Goal: Task Accomplishment & Management: Manage account settings

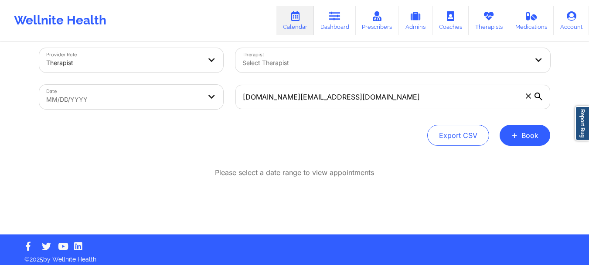
scroll to position [15, 0]
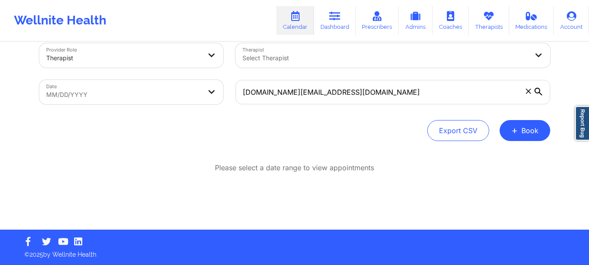
click at [537, 92] on icon at bounding box center [539, 92] width 8 height 8
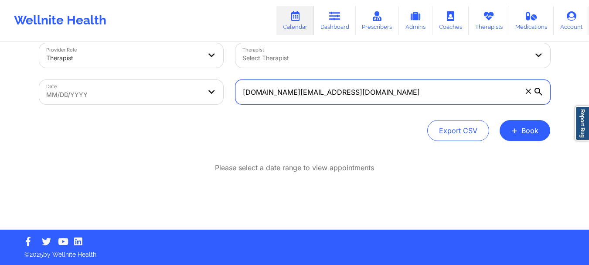
click at [537, 92] on input "[DOMAIN_NAME][EMAIL_ADDRESS][DOMAIN_NAME]" at bounding box center [393, 92] width 315 height 24
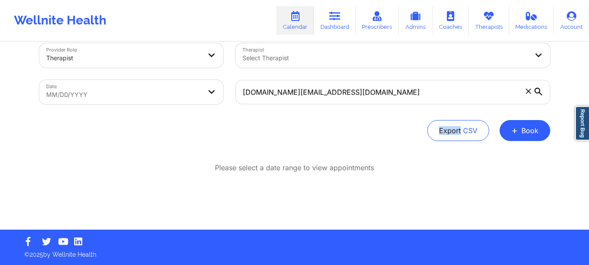
click at [537, 92] on icon at bounding box center [539, 92] width 8 height 8
click at [537, 92] on input "[DOMAIN_NAME][EMAIL_ADDRESS][DOMAIN_NAME]" at bounding box center [393, 92] width 315 height 24
click at [537, 92] on icon at bounding box center [539, 92] width 8 height 8
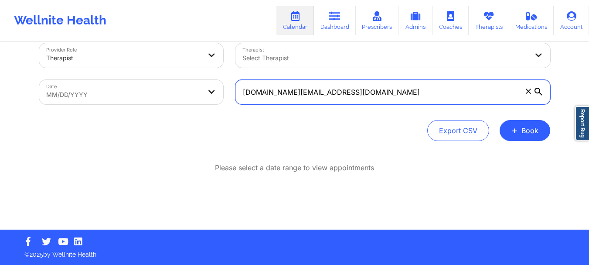
click at [537, 92] on input "[DOMAIN_NAME][EMAIL_ADDRESS][DOMAIN_NAME]" at bounding box center [393, 92] width 315 height 24
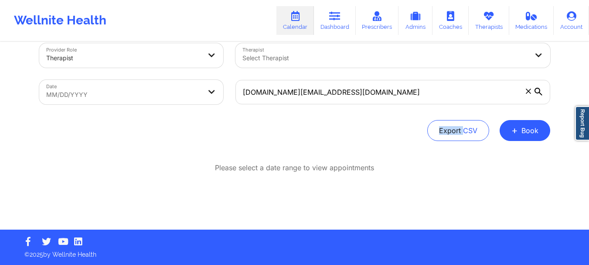
click at [537, 92] on icon at bounding box center [539, 92] width 8 height 8
click at [537, 92] on input "[DOMAIN_NAME][EMAIL_ADDRESS][DOMAIN_NAME]" at bounding box center [393, 92] width 315 height 24
click at [537, 91] on icon at bounding box center [539, 92] width 8 height 8
click at [537, 91] on input "[DOMAIN_NAME][EMAIL_ADDRESS][DOMAIN_NAME]" at bounding box center [393, 92] width 315 height 24
click at [537, 91] on icon at bounding box center [539, 92] width 8 height 8
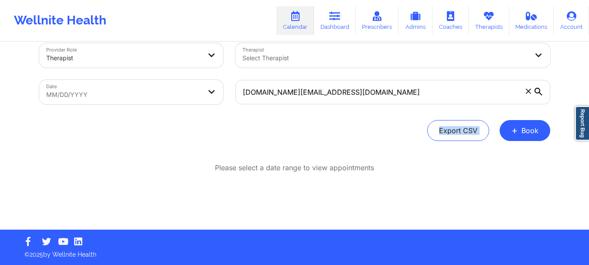
click at [537, 91] on input "[DOMAIN_NAME][EMAIL_ADDRESS][DOMAIN_NAME]" at bounding box center [393, 92] width 315 height 24
click at [537, 91] on icon at bounding box center [539, 92] width 8 height 8
click at [537, 91] on input "[DOMAIN_NAME][EMAIL_ADDRESS][DOMAIN_NAME]" at bounding box center [393, 92] width 315 height 24
click at [537, 91] on icon at bounding box center [539, 92] width 8 height 8
click at [537, 91] on input "[DOMAIN_NAME][EMAIL_ADDRESS][DOMAIN_NAME]" at bounding box center [393, 92] width 315 height 24
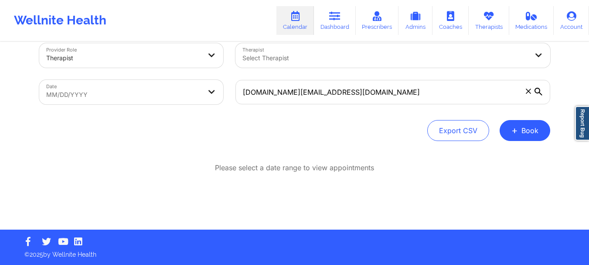
click at [541, 91] on icon at bounding box center [539, 92] width 8 height 8
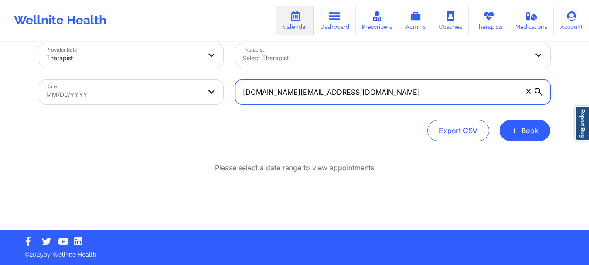
click at [541, 91] on input "[DOMAIN_NAME][EMAIL_ADDRESS][DOMAIN_NAME]" at bounding box center [393, 92] width 315 height 24
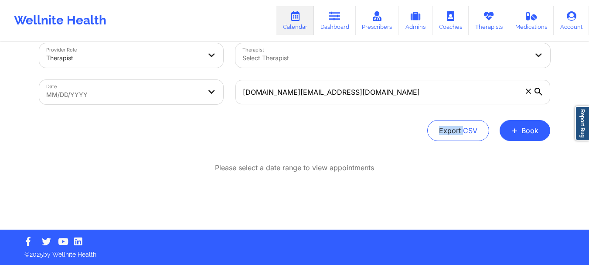
click at [541, 91] on icon at bounding box center [539, 92] width 8 height 8
click at [541, 91] on input "[DOMAIN_NAME][EMAIL_ADDRESS][DOMAIN_NAME]" at bounding box center [393, 92] width 315 height 24
click at [541, 91] on icon at bounding box center [539, 92] width 8 height 8
click at [541, 91] on input "[DOMAIN_NAME][EMAIL_ADDRESS][DOMAIN_NAME]" at bounding box center [393, 92] width 315 height 24
click at [541, 92] on icon at bounding box center [539, 92] width 8 height 8
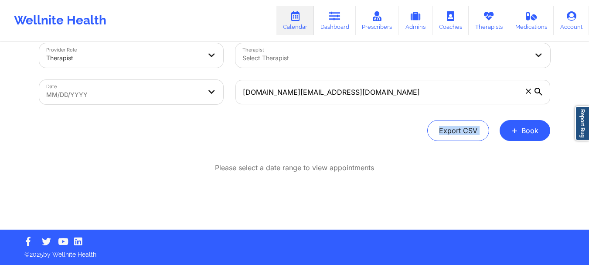
click at [541, 92] on input "[DOMAIN_NAME][EMAIL_ADDRESS][DOMAIN_NAME]" at bounding box center [393, 92] width 315 height 24
click at [541, 92] on icon at bounding box center [539, 92] width 8 height 8
click at [541, 92] on input "[DOMAIN_NAME][EMAIL_ADDRESS][DOMAIN_NAME]" at bounding box center [393, 92] width 315 height 24
click at [541, 92] on icon at bounding box center [539, 92] width 8 height 8
click at [541, 92] on input "[DOMAIN_NAME][EMAIL_ADDRESS][DOMAIN_NAME]" at bounding box center [393, 92] width 315 height 24
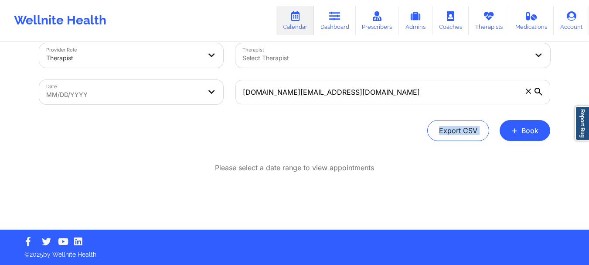
click at [196, 82] on body "Wellnite Health Calendar Dashboard Prescribers Admins Coaches Therapists Medica…" at bounding box center [294, 117] width 589 height 265
select select "2025-7"
select select "2025-8"
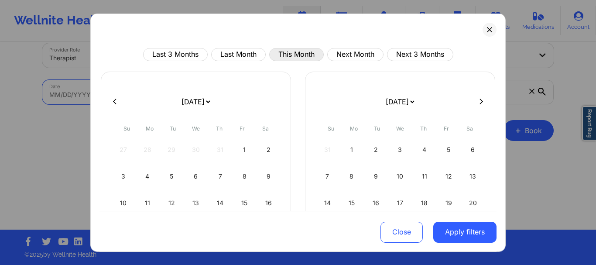
click at [313, 54] on button "This Month" at bounding box center [296, 54] width 55 height 13
select select "2025-8"
select select "2025-9"
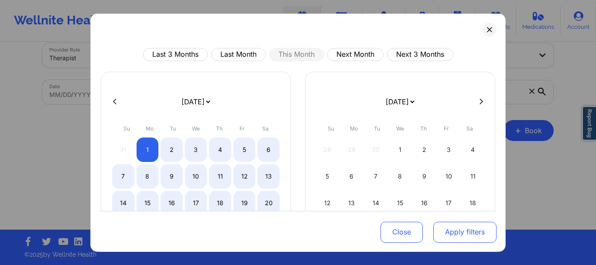
click at [454, 237] on button "Apply filters" at bounding box center [464, 232] width 63 height 21
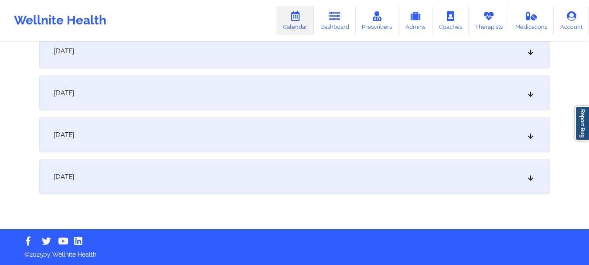
scroll to position [0, 0]
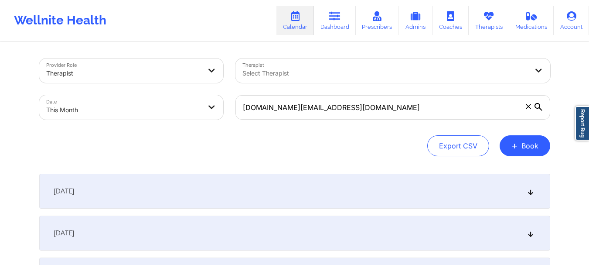
click at [123, 103] on body "Wellnite Health Calendar Dashboard Prescribers Admins Coaches Therapists Medica…" at bounding box center [294, 132] width 589 height 265
select select "2025-8"
select select "2025-9"
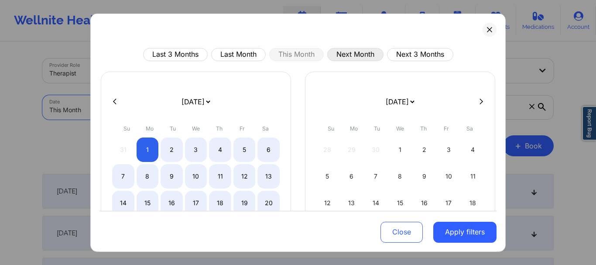
click at [370, 53] on button "Next Month" at bounding box center [355, 54] width 56 height 13
select select "2025-9"
select select "2025-10"
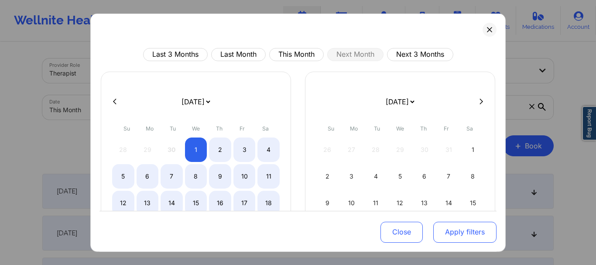
click at [445, 231] on button "Apply filters" at bounding box center [464, 232] width 63 height 21
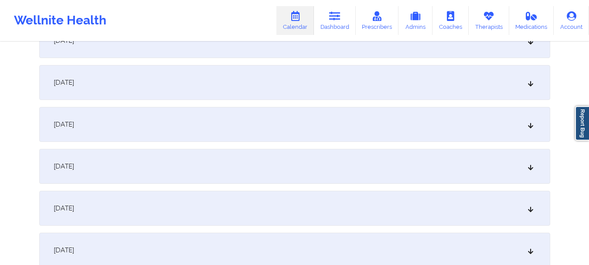
scroll to position [153, 0]
click at [533, 80] on icon at bounding box center [530, 80] width 7 height 6
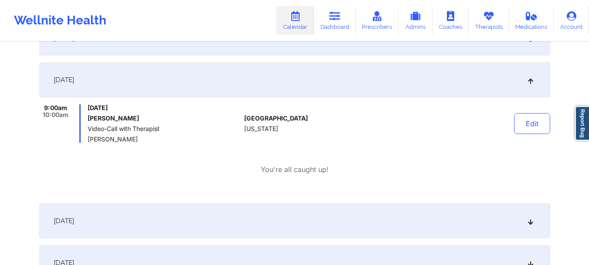
drag, startPoint x: 588, startPoint y: 57, endPoint x: 591, endPoint y: 47, distance: 10.4
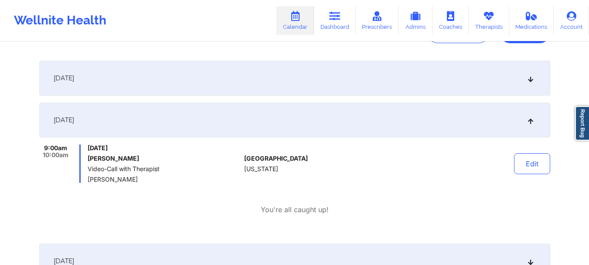
scroll to position [93, 0]
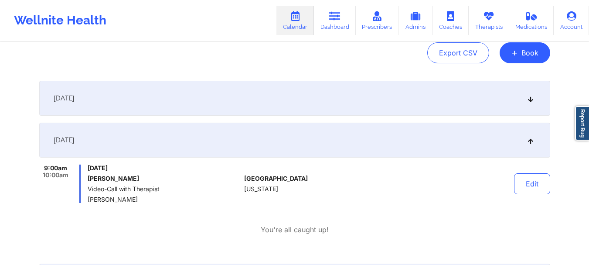
click at [529, 103] on div "[DATE]" at bounding box center [294, 98] width 511 height 35
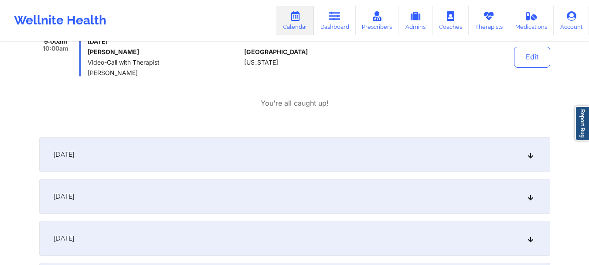
scroll to position [283, 0]
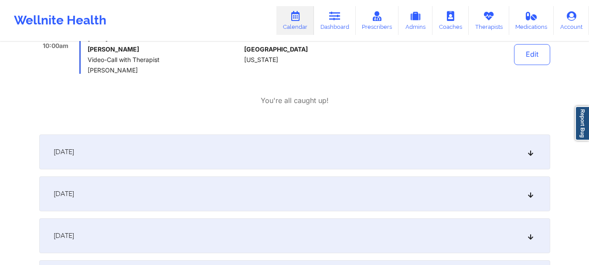
click at [527, 160] on div "[DATE]" at bounding box center [294, 151] width 511 height 35
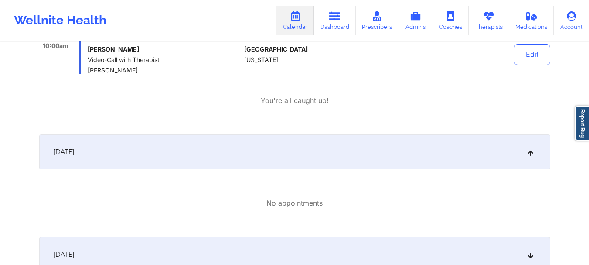
click at [527, 160] on div "[DATE]" at bounding box center [294, 151] width 511 height 35
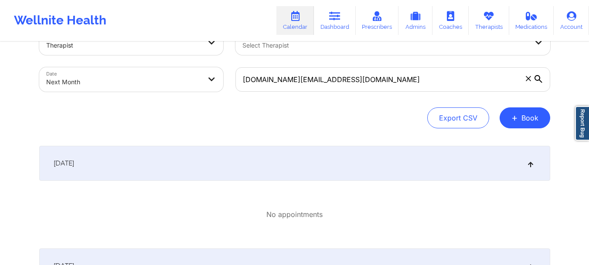
scroll to position [22, 0]
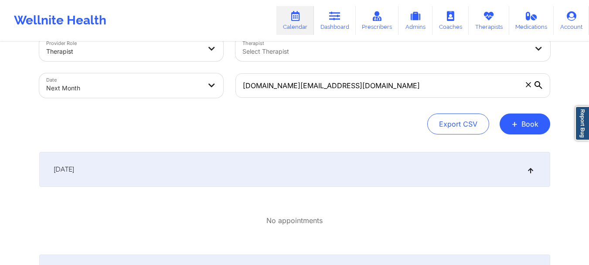
click at [205, 82] on body "Wellnite Health Calendar Dashboard Prescribers Admins Coaches Therapists Medica…" at bounding box center [294, 110] width 589 height 265
select select "2025-9"
select select "2025-10"
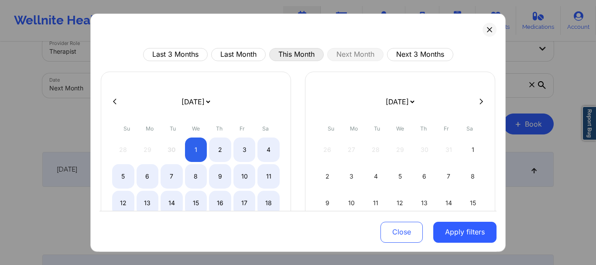
click at [282, 51] on button "This Month" at bounding box center [296, 54] width 55 height 13
select select "2025-8"
select select "2025-9"
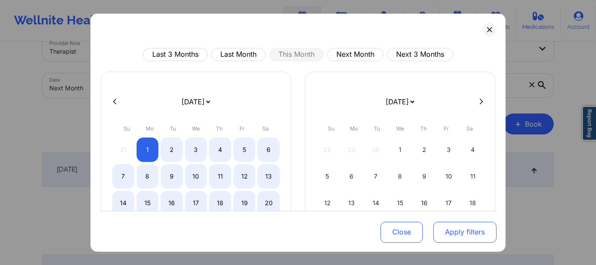
click at [445, 229] on button "Apply filters" at bounding box center [464, 232] width 63 height 21
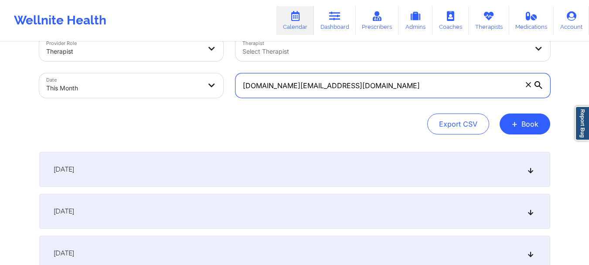
click at [337, 89] on input "[DOMAIN_NAME][EMAIL_ADDRESS][DOMAIN_NAME]" at bounding box center [393, 85] width 315 height 24
paste input "[PERSON_NAME][EMAIL_ADDRESS][PERSON_NAME][DOMAIN_NAME]"
type input "[PERSON_NAME][EMAIL_ADDRESS][PERSON_NAME][DOMAIN_NAME]"
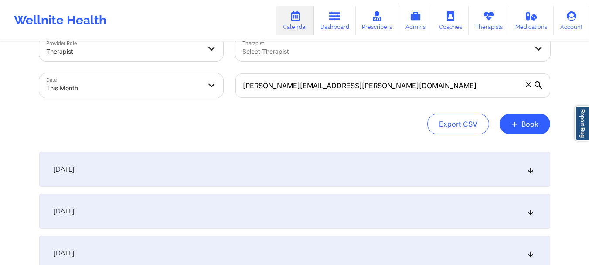
click at [537, 85] on icon at bounding box center [539, 85] width 8 height 8
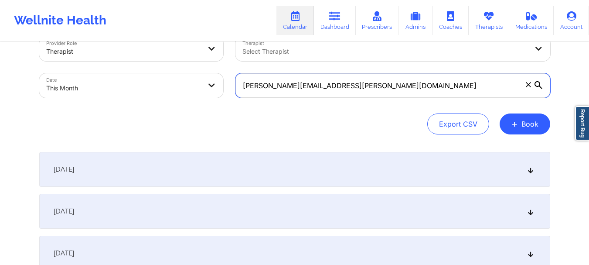
click at [537, 85] on input "[PERSON_NAME][EMAIL_ADDRESS][PERSON_NAME][DOMAIN_NAME]" at bounding box center [393, 85] width 315 height 24
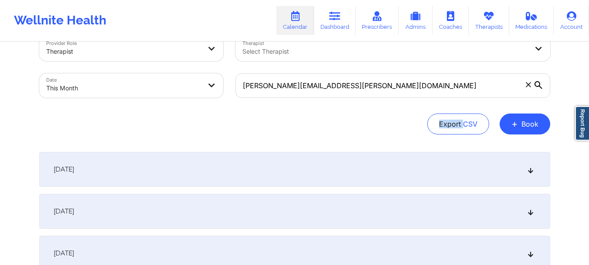
click at [537, 85] on icon at bounding box center [539, 85] width 8 height 8
click at [537, 85] on input "[PERSON_NAME][EMAIL_ADDRESS][PERSON_NAME][DOMAIN_NAME]" at bounding box center [393, 85] width 315 height 24
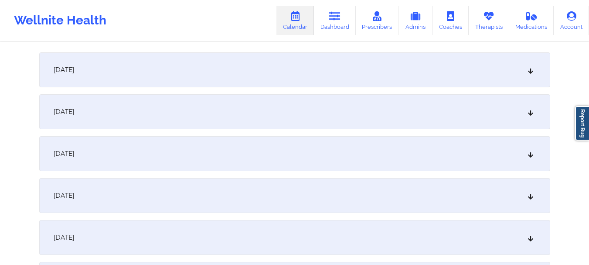
scroll to position [106, 0]
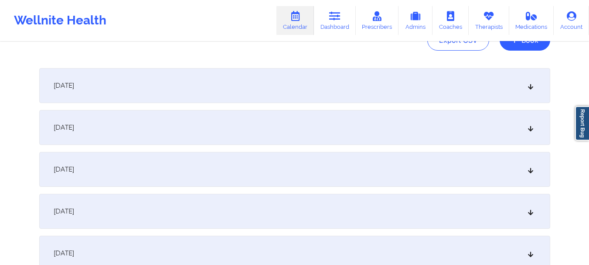
click at [529, 89] on icon at bounding box center [530, 85] width 7 height 6
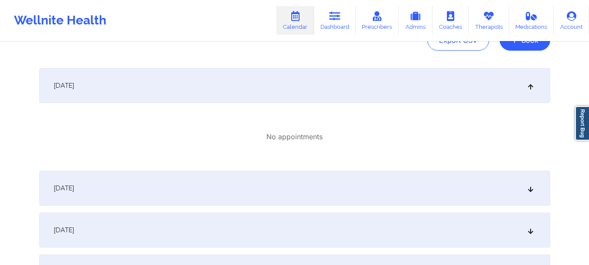
click at [529, 89] on icon at bounding box center [530, 85] width 7 height 6
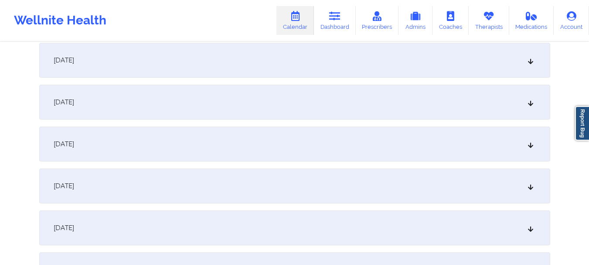
scroll to position [1229, 0]
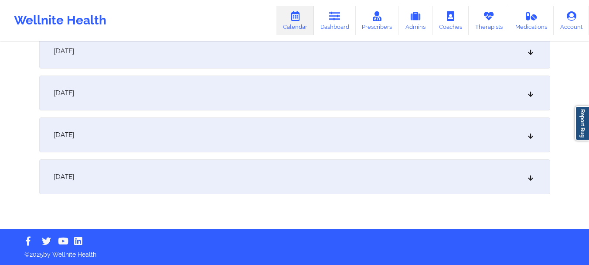
click at [528, 180] on icon at bounding box center [530, 177] width 7 height 6
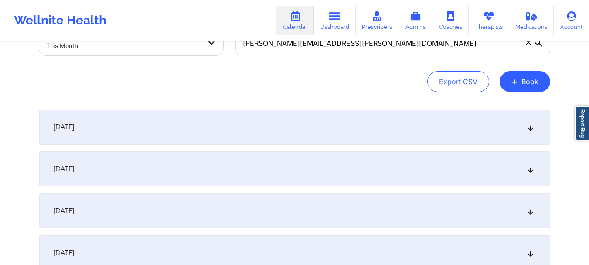
scroll to position [0, 0]
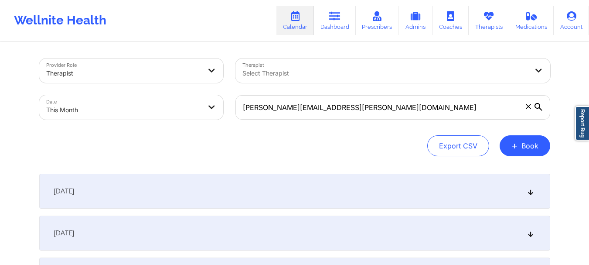
click at [527, 109] on icon at bounding box center [528, 106] width 5 height 5
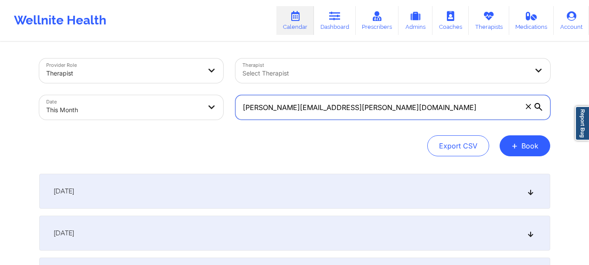
click at [527, 109] on input "[PERSON_NAME][EMAIL_ADDRESS][PERSON_NAME][DOMAIN_NAME]" at bounding box center [393, 107] width 315 height 24
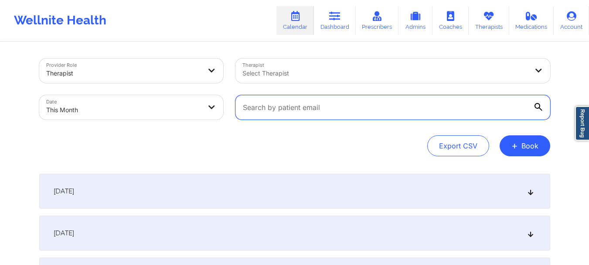
paste input "[EMAIL_ADDRESS][DOMAIN_NAME]"
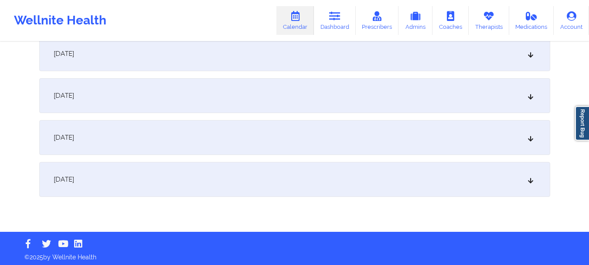
scroll to position [1229, 0]
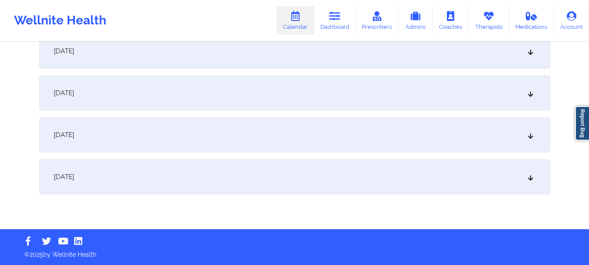
type input "[EMAIL_ADDRESS][DOMAIN_NAME]"
click at [534, 138] on div "[DATE]" at bounding box center [294, 134] width 511 height 35
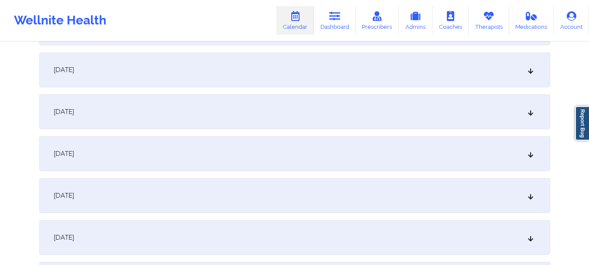
scroll to position [0, 0]
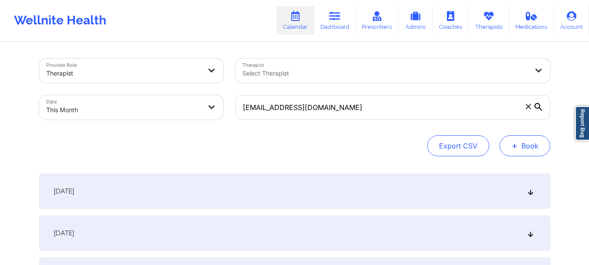
click at [510, 141] on button "+ Book" at bounding box center [525, 145] width 51 height 21
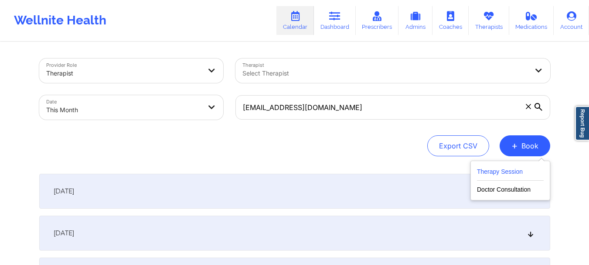
click at [505, 170] on button "Therapy Session" at bounding box center [510, 173] width 67 height 14
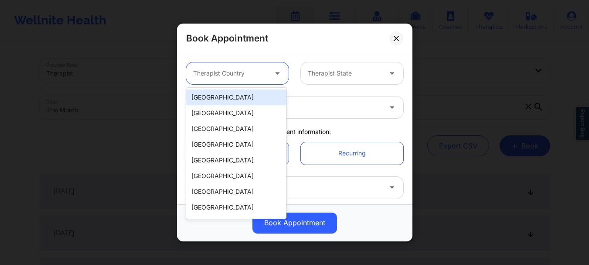
click at [273, 72] on icon at bounding box center [277, 71] width 9 height 7
click at [244, 98] on div "[GEOGRAPHIC_DATA]" at bounding box center [236, 97] width 100 height 16
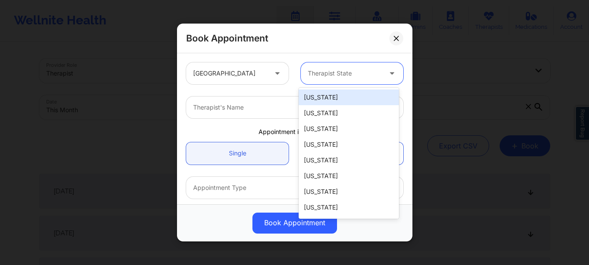
click at [310, 78] on div at bounding box center [345, 73] width 74 height 10
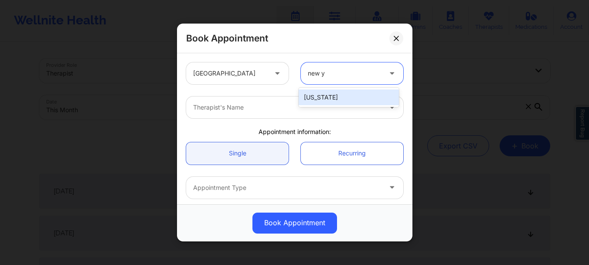
type input "new yo"
click at [319, 95] on div "[US_STATE]" at bounding box center [349, 97] width 100 height 16
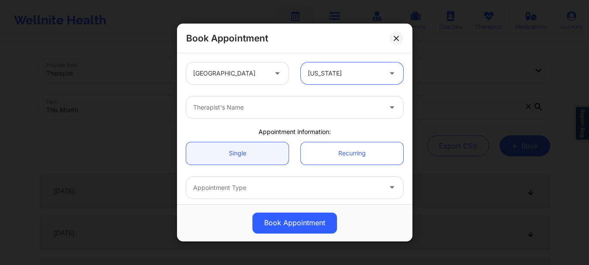
click at [298, 111] on div at bounding box center [287, 107] width 188 height 10
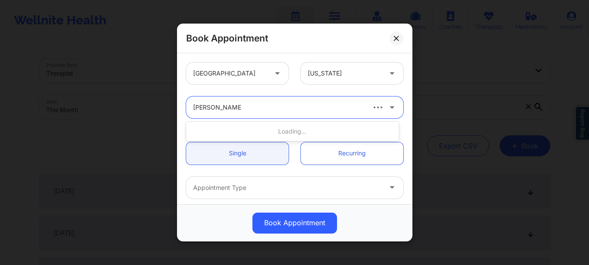
type input "[PERSON_NAME]"
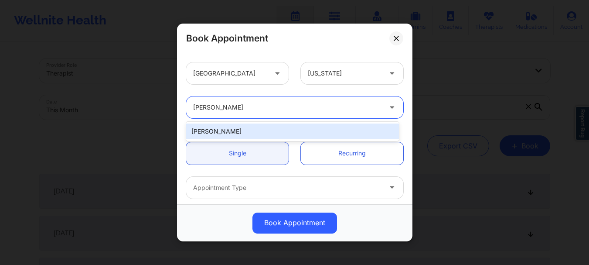
click at [266, 135] on div "[PERSON_NAME]" at bounding box center [292, 131] width 213 height 16
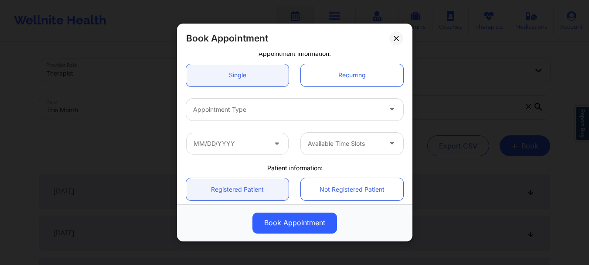
scroll to position [86, 0]
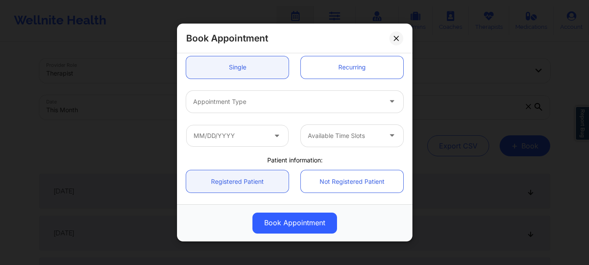
click at [291, 106] on div at bounding box center [287, 101] width 188 height 10
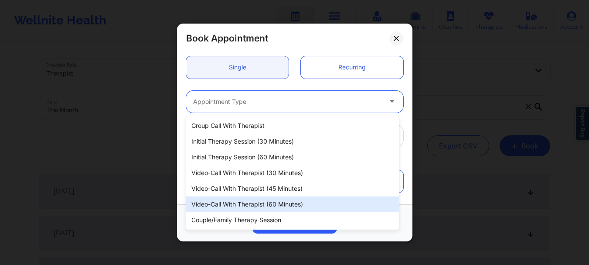
click at [256, 205] on div "Video-Call with Therapist (60 minutes)" at bounding box center [292, 204] width 213 height 16
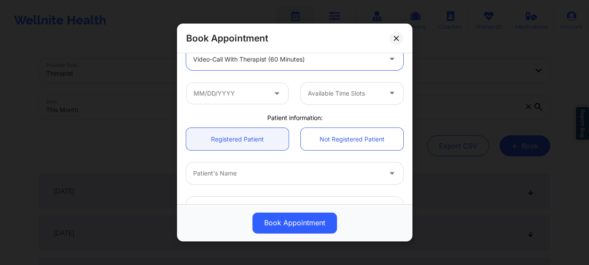
scroll to position [139, 0]
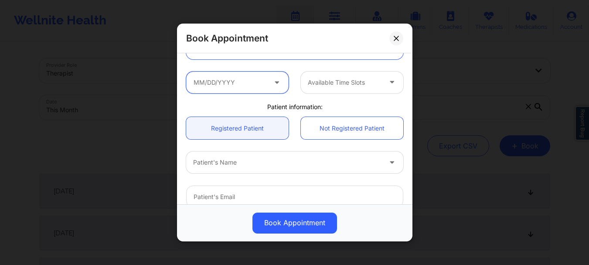
click at [202, 84] on input "text" at bounding box center [237, 83] width 103 height 22
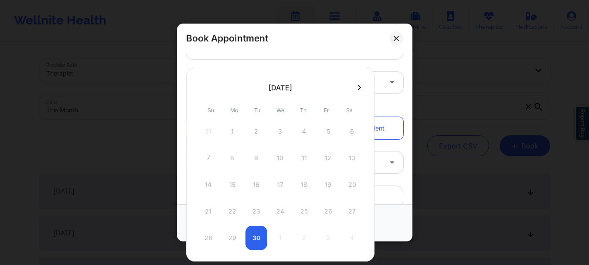
click at [363, 89] on button at bounding box center [359, 87] width 9 height 7
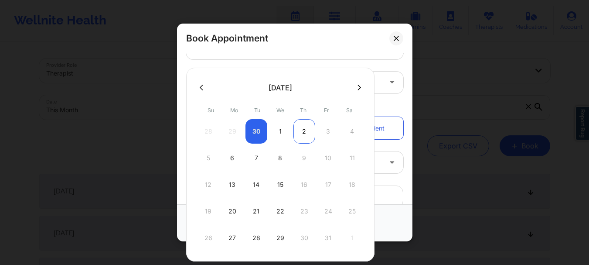
click at [304, 132] on div "2" at bounding box center [305, 131] width 22 height 24
type input "[DATE]"
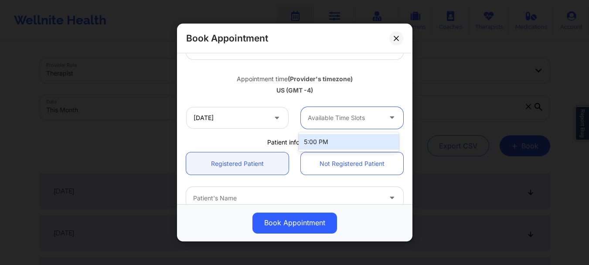
click at [315, 120] on div at bounding box center [345, 118] width 74 height 10
click at [329, 144] on div "5:00 PM" at bounding box center [349, 142] width 100 height 16
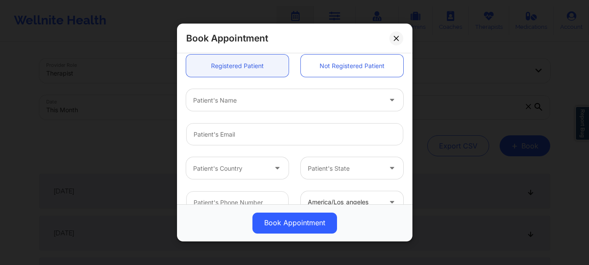
scroll to position [247, 0]
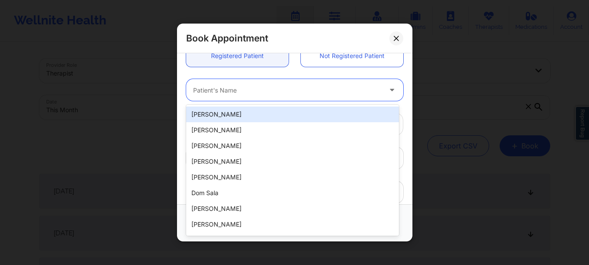
click at [253, 92] on div at bounding box center [287, 90] width 188 height 10
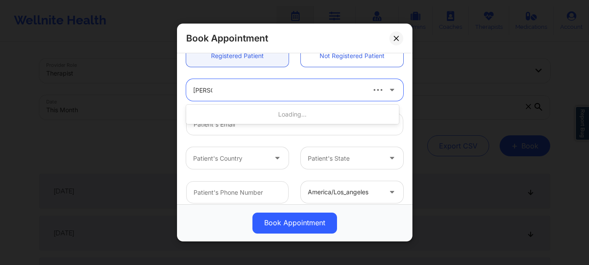
type input "nina du"
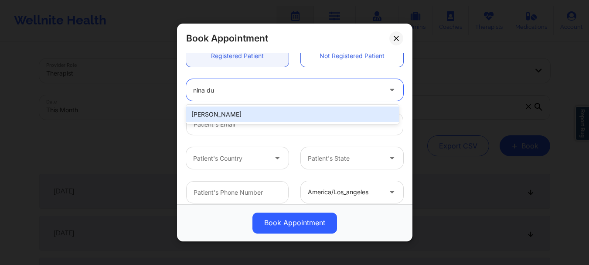
click at [245, 113] on div "[PERSON_NAME]" at bounding box center [292, 114] width 213 height 16
type input "[EMAIL_ADDRESS][DOMAIN_NAME]"
type input "[PHONE_NUMBER]"
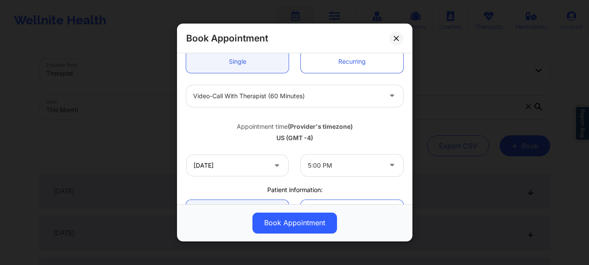
scroll to position [75, 0]
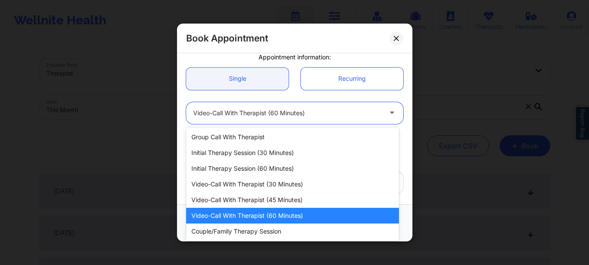
click at [355, 108] on div at bounding box center [287, 113] width 188 height 10
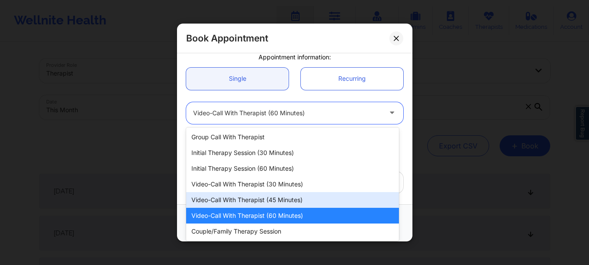
click at [263, 197] on div "Video-Call with Therapist (45 minutes)" at bounding box center [292, 200] width 213 height 16
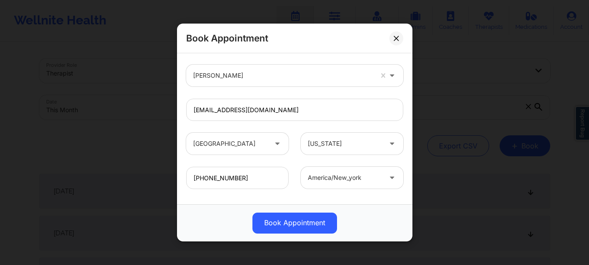
scroll to position [302, 0]
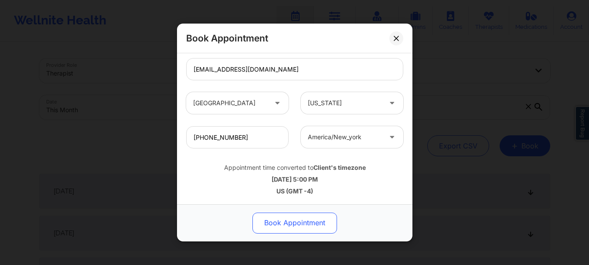
click at [309, 221] on button "Book Appointment" at bounding box center [295, 222] width 85 height 21
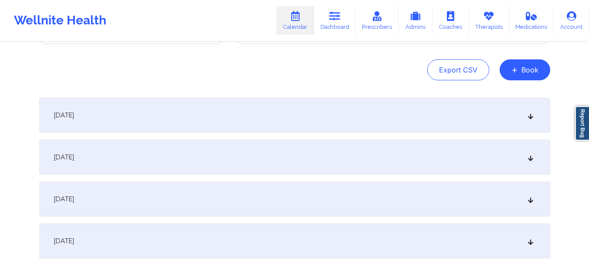
scroll to position [0, 0]
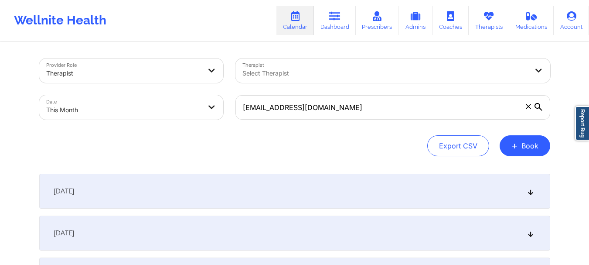
select select "2025-8"
select select "2025-9"
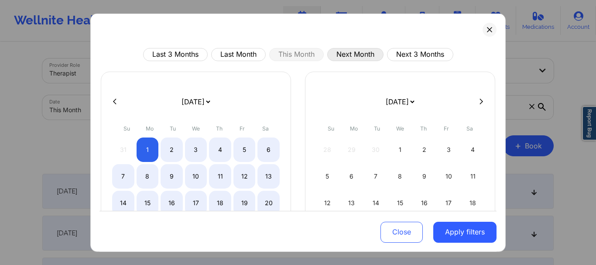
click at [360, 56] on button "Next Month" at bounding box center [355, 54] width 56 height 13
select select "2025-9"
select select "2025-10"
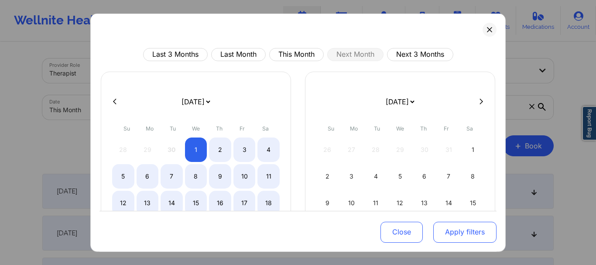
click at [433, 237] on button "Apply filters" at bounding box center [464, 232] width 63 height 21
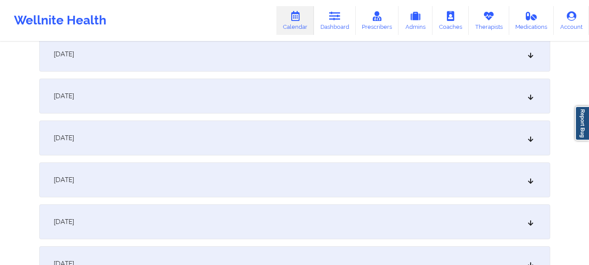
scroll to position [161, 0]
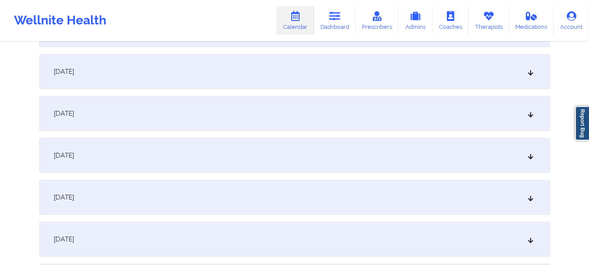
click at [533, 75] on div "[DATE]" at bounding box center [294, 71] width 511 height 35
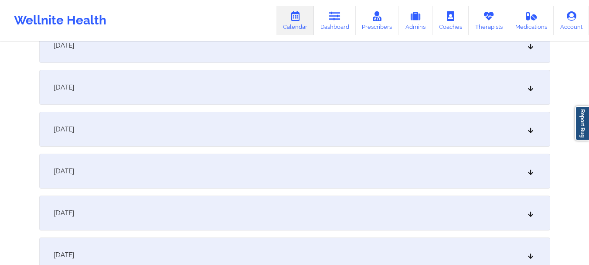
scroll to position [0, 0]
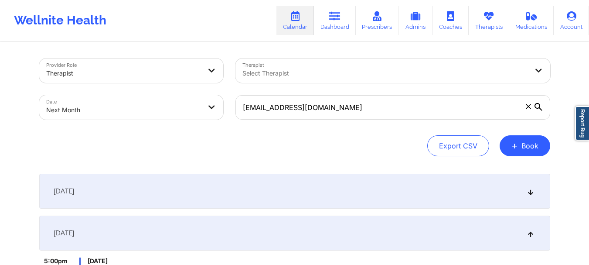
select select "2025-9"
select select "2025-10"
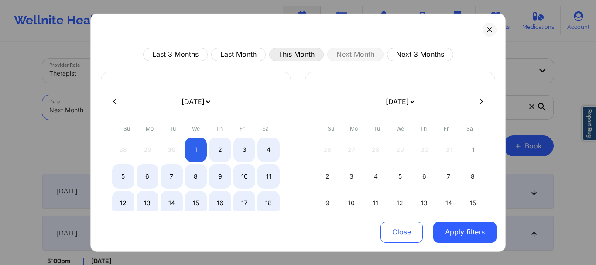
click at [278, 53] on button "This Month" at bounding box center [296, 54] width 55 height 13
select select "2025-8"
select select "2025-9"
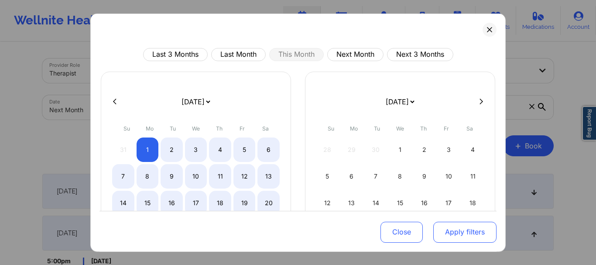
click at [454, 234] on button "Apply filters" at bounding box center [464, 232] width 63 height 21
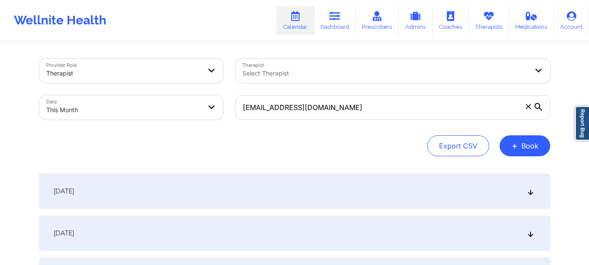
click at [531, 108] on span at bounding box center [528, 106] width 9 height 9
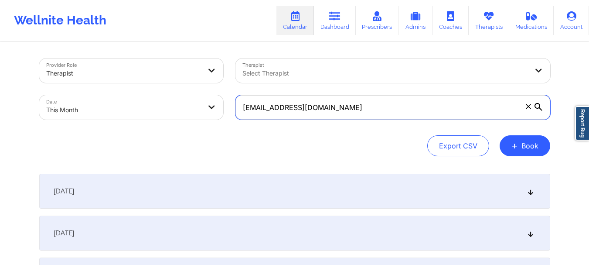
click at [531, 108] on input "[EMAIL_ADDRESS][DOMAIN_NAME]" at bounding box center [393, 107] width 315 height 24
paste input "[EMAIL_ADDRESS][DOMAIN_NAME]"
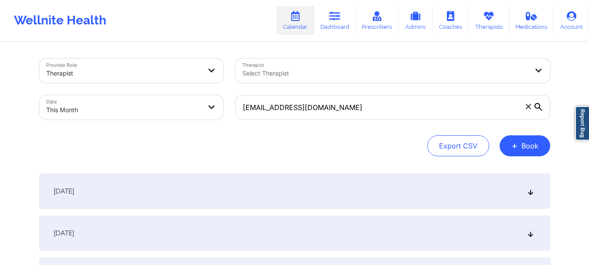
drag, startPoint x: 541, startPoint y: 145, endPoint x: 539, endPoint y: 123, distance: 22.4
click at [539, 123] on div "Provider Role Therapist Therapist Select Therapist Date This Month [EMAIL_ADDRE…" at bounding box center [294, 107] width 511 height 98
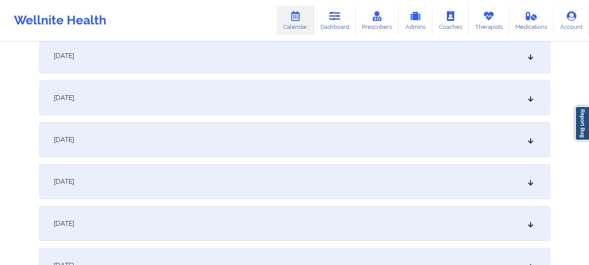
scroll to position [1229, 0]
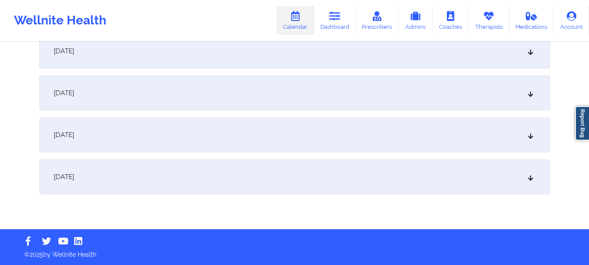
click at [530, 176] on icon at bounding box center [530, 177] width 7 height 6
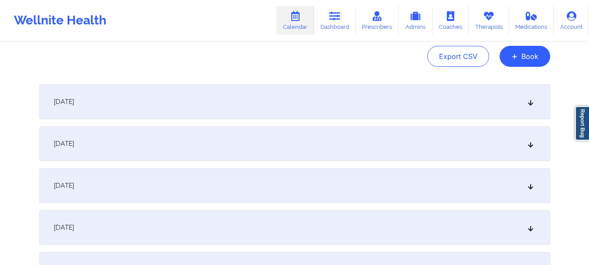
scroll to position [0, 0]
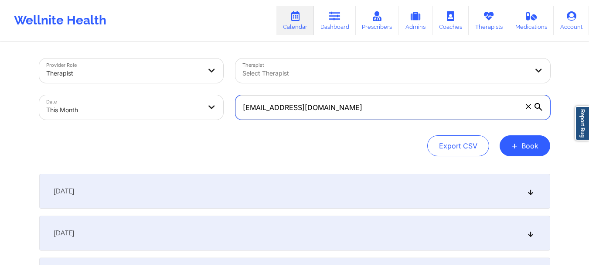
click at [247, 109] on input "[EMAIL_ADDRESS][DOMAIN_NAME]" at bounding box center [393, 107] width 315 height 24
type input "[EMAIL_ADDRESS][DOMAIN_NAME]"
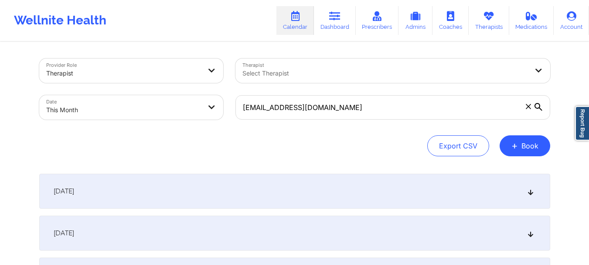
click at [538, 105] on icon at bounding box center [539, 107] width 8 height 8
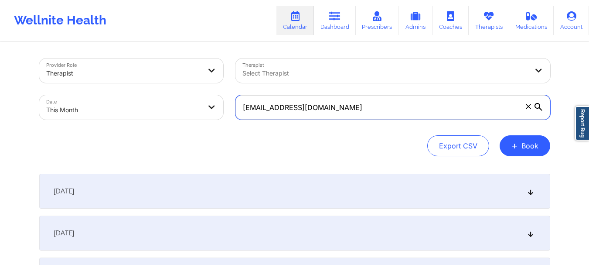
click at [538, 105] on input "[EMAIL_ADDRESS][DOMAIN_NAME]" at bounding box center [393, 107] width 315 height 24
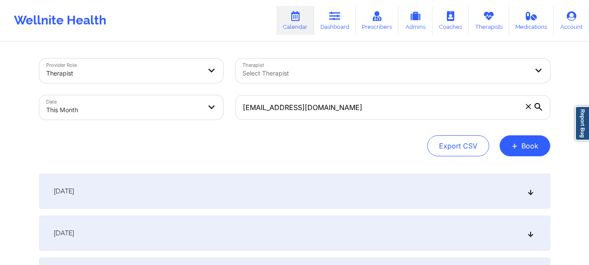
click at [538, 105] on icon at bounding box center [539, 107] width 8 height 8
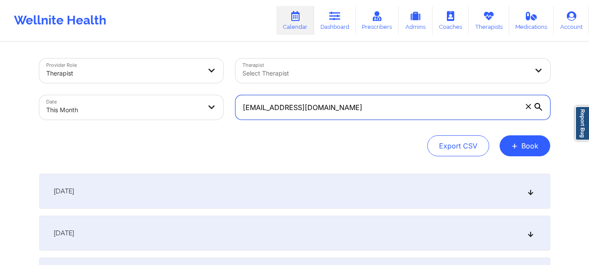
click at [538, 105] on input "[EMAIL_ADDRESS][DOMAIN_NAME]" at bounding box center [393, 107] width 315 height 24
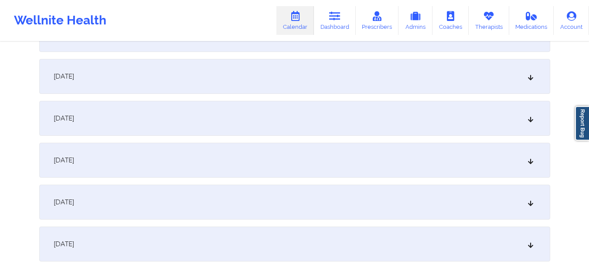
scroll to position [1229, 0]
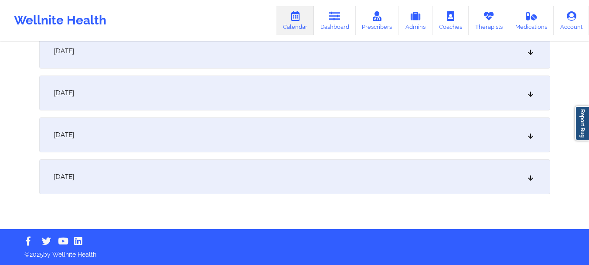
click at [530, 176] on icon at bounding box center [530, 177] width 7 height 6
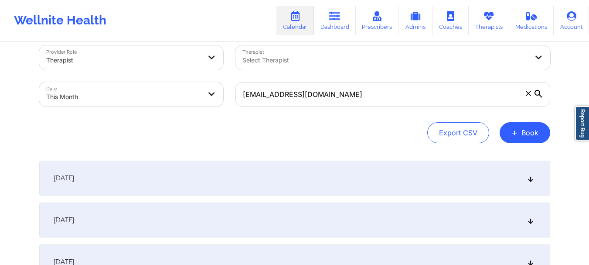
scroll to position [7, 0]
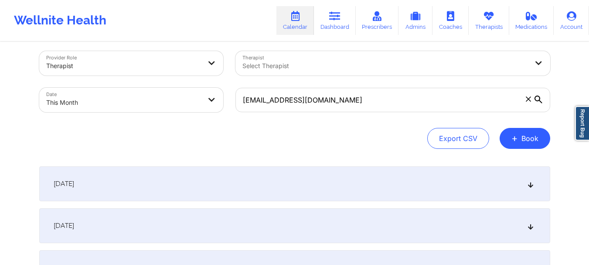
click at [527, 100] on icon at bounding box center [528, 98] width 5 height 5
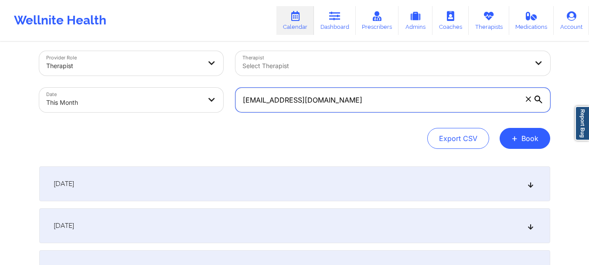
click at [527, 100] on input "[EMAIL_ADDRESS][DOMAIN_NAME]" at bounding box center [393, 100] width 315 height 24
paste input "[PERSON_NAME][EMAIL_ADDRESS][PERSON_NAME][DOMAIN_NAME]"
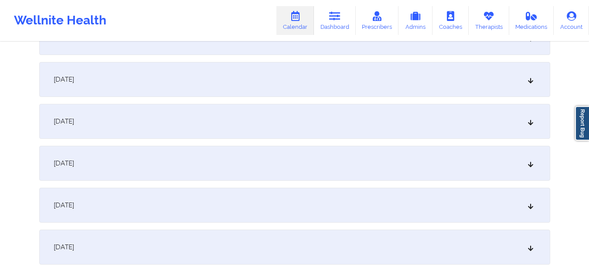
scroll to position [1229, 0]
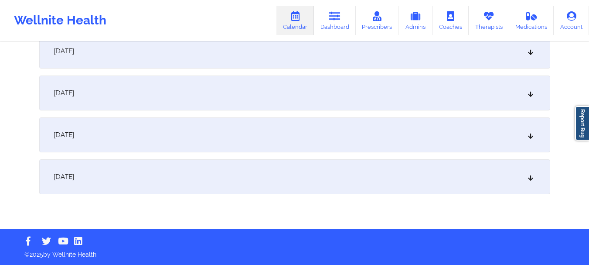
type input "[PERSON_NAME][EMAIL_ADDRESS][PERSON_NAME][DOMAIN_NAME]"
click at [530, 179] on icon at bounding box center [530, 177] width 7 height 6
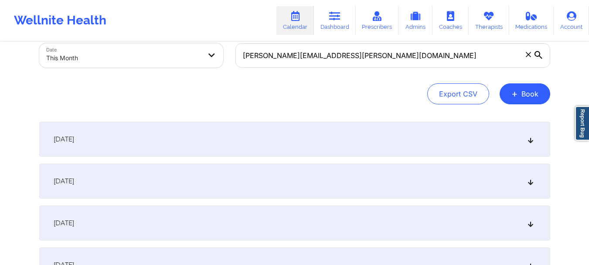
scroll to position [0, 0]
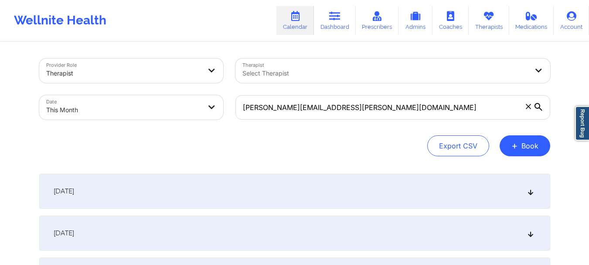
click at [527, 106] on icon at bounding box center [528, 106] width 5 height 5
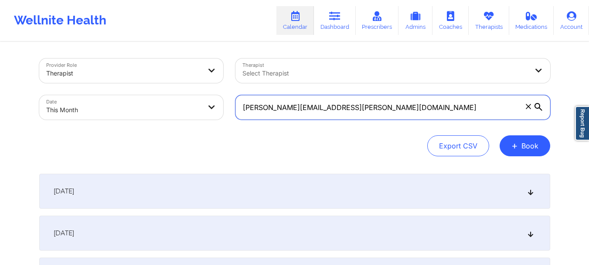
click at [527, 106] on input "[PERSON_NAME][EMAIL_ADDRESS][PERSON_NAME][DOMAIN_NAME]" at bounding box center [393, 107] width 315 height 24
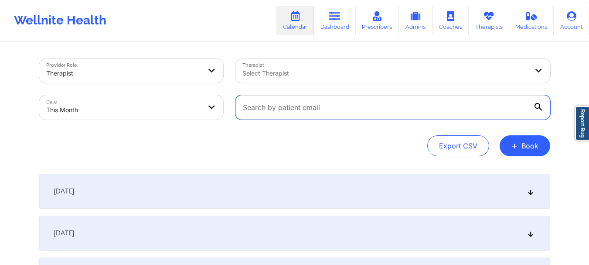
click at [325, 103] on input "text" at bounding box center [393, 107] width 315 height 24
type input "N"
paste input "[DOMAIN_NAME][EMAIL_ADDRESS][DOMAIN_NAME]"
type input "[DOMAIN_NAME][EMAIL_ADDRESS][DOMAIN_NAME]"
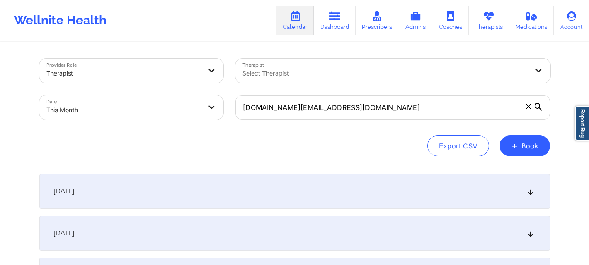
click at [538, 107] on icon at bounding box center [539, 107] width 8 height 8
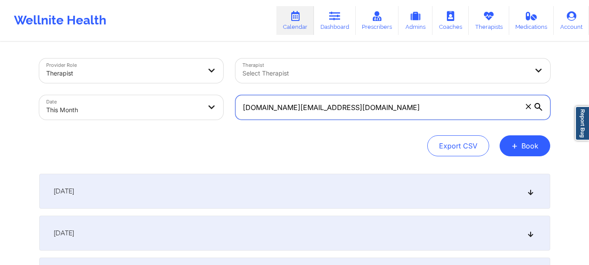
click at [538, 107] on input "[DOMAIN_NAME][EMAIL_ADDRESS][DOMAIN_NAME]" at bounding box center [393, 107] width 315 height 24
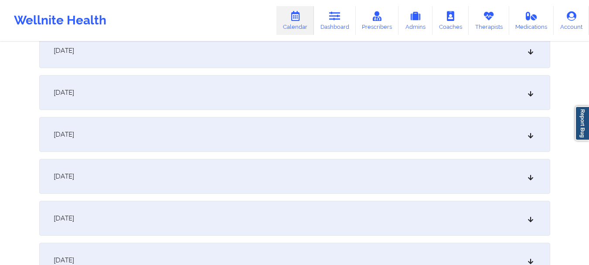
scroll to position [1229, 0]
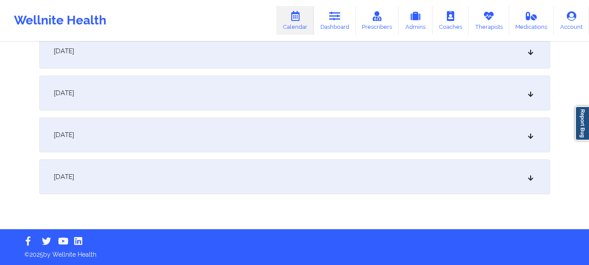
click at [531, 179] on icon at bounding box center [530, 177] width 7 height 6
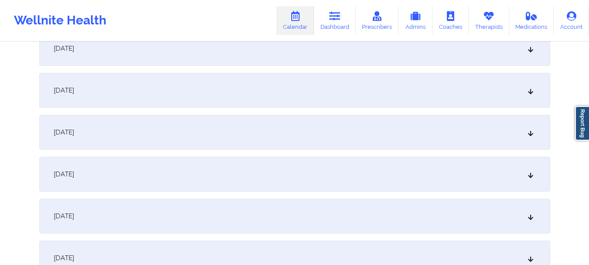
scroll to position [0, 0]
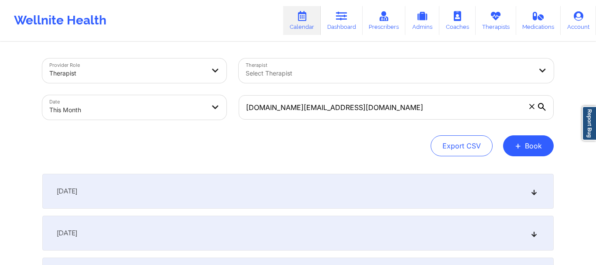
select select "2025-8"
select select "2025-9"
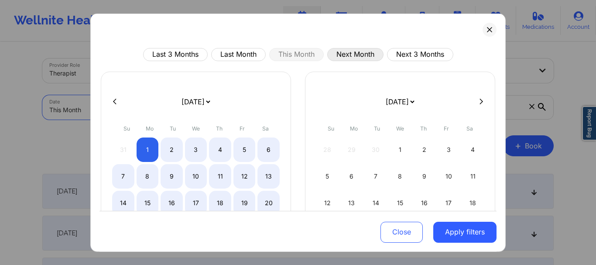
click at [336, 51] on button "Next Month" at bounding box center [355, 54] width 56 height 13
select select "2025-9"
select select "2025-10"
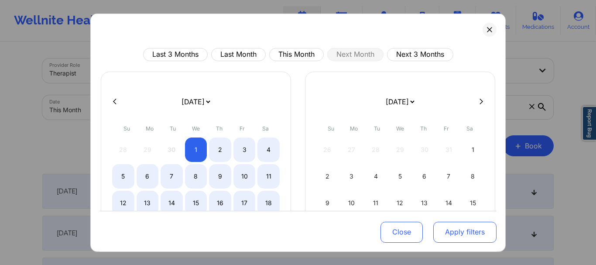
click at [462, 230] on button "Apply filters" at bounding box center [464, 232] width 63 height 21
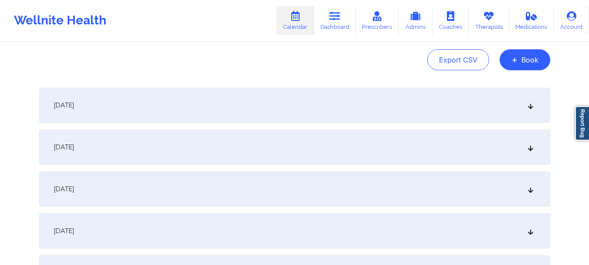
scroll to position [121, 0]
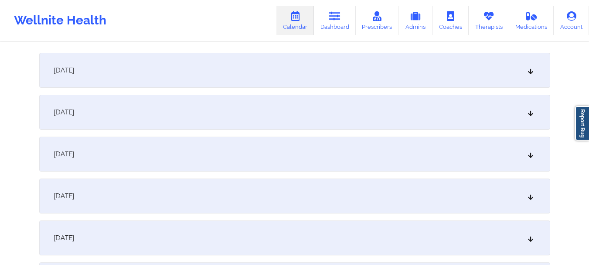
click at [529, 115] on icon at bounding box center [530, 112] width 7 height 6
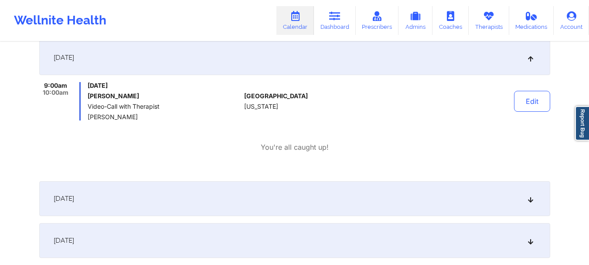
scroll to position [181, 0]
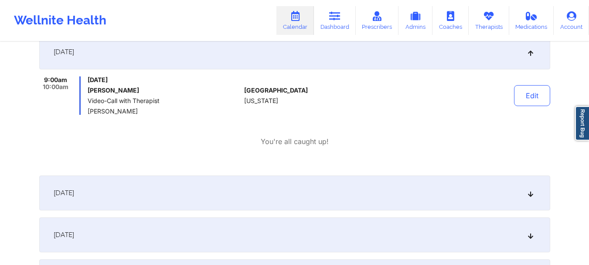
click at [533, 191] on icon at bounding box center [530, 193] width 7 height 6
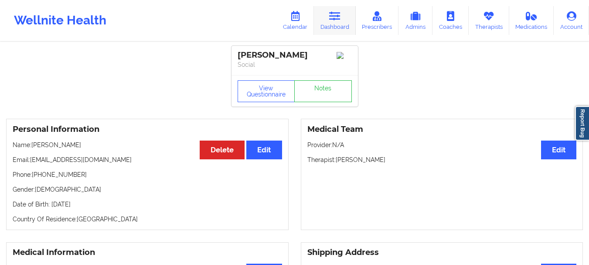
click at [337, 17] on icon at bounding box center [334, 16] width 11 height 10
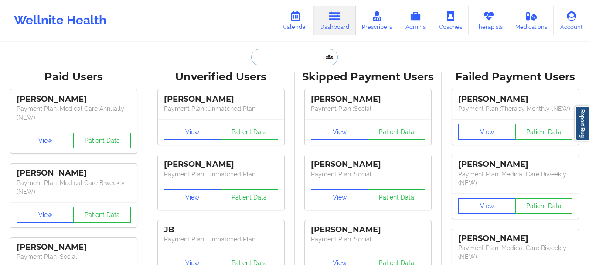
click at [307, 55] on input "text" at bounding box center [294, 57] width 86 height 17
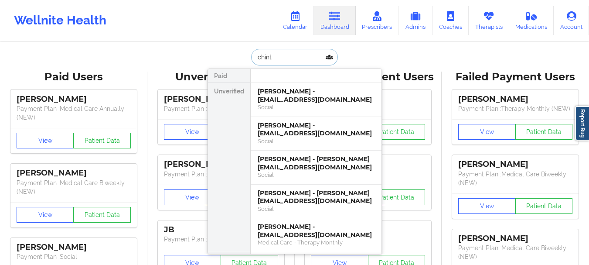
type input "chinta"
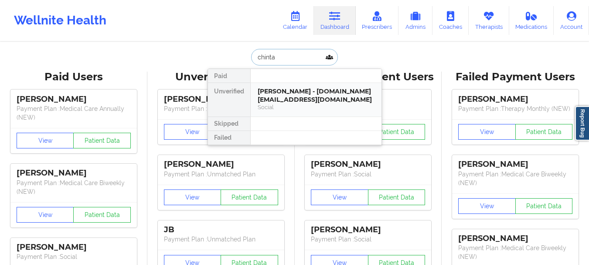
click at [308, 95] on div "[PERSON_NAME] - [DOMAIN_NAME][EMAIL_ADDRESS][DOMAIN_NAME]" at bounding box center [316, 95] width 117 height 16
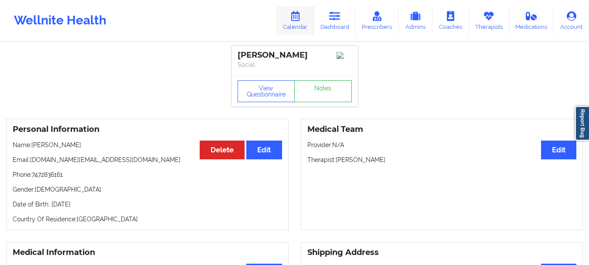
click at [309, 29] on link "Calendar" at bounding box center [296, 20] width 38 height 29
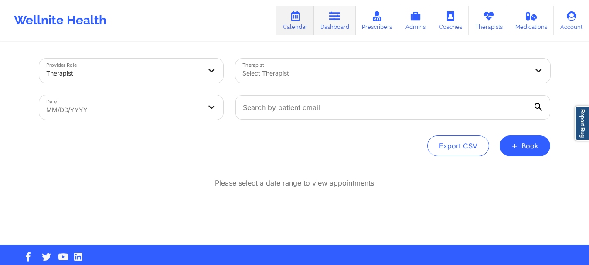
click at [328, 21] on link "Dashboard" at bounding box center [335, 20] width 42 height 29
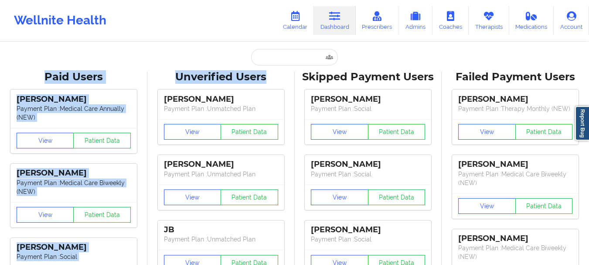
drag, startPoint x: 272, startPoint y: 68, endPoint x: 272, endPoint y: 58, distance: 10.5
click at [271, 58] on input "text" at bounding box center [294, 57] width 86 height 17
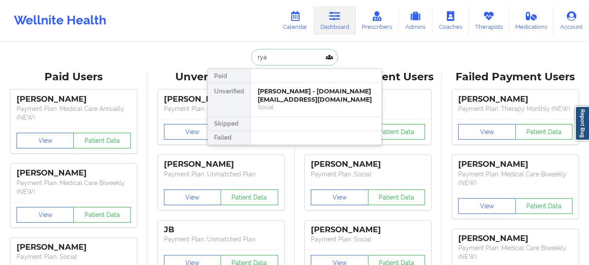
type input "ryan"
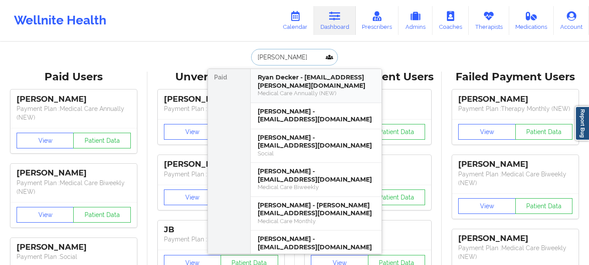
click at [277, 84] on div "Ryan Decker - ryan.d.decker@gmail.com" at bounding box center [316, 81] width 117 height 16
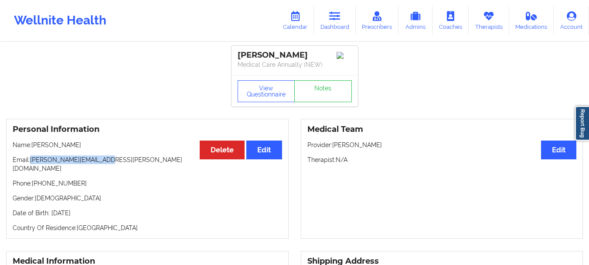
drag, startPoint x: 103, startPoint y: 166, endPoint x: 31, endPoint y: 165, distance: 72.0
click at [31, 165] on p "Email: ryan.d.decker@gmail.com" at bounding box center [148, 163] width 270 height 17
click at [37, 164] on p "Email: ryan.d.decker@gmail.com" at bounding box center [148, 163] width 270 height 17
drag, startPoint x: 37, startPoint y: 164, endPoint x: 108, endPoint y: 163, distance: 70.7
click at [108, 163] on p "Email: ryan.d.decker@gmail.com" at bounding box center [148, 163] width 270 height 17
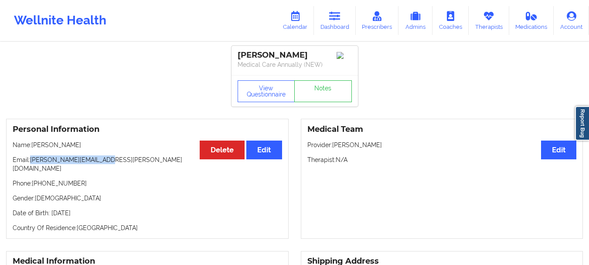
copy p "[PERSON_NAME][EMAIL_ADDRESS][PERSON_NAME][DOMAIN_NAME]"
click at [340, 19] on icon at bounding box center [334, 16] width 11 height 10
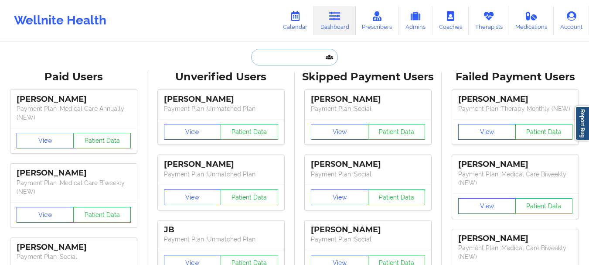
click at [300, 57] on input "text" at bounding box center [294, 57] width 86 height 17
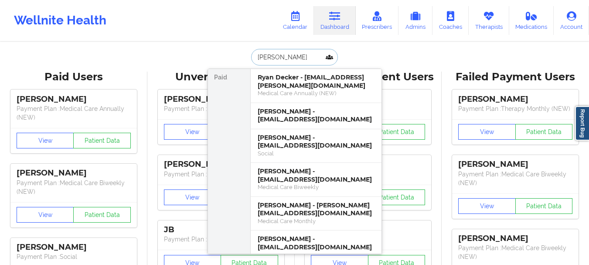
type input "Nina duggal"
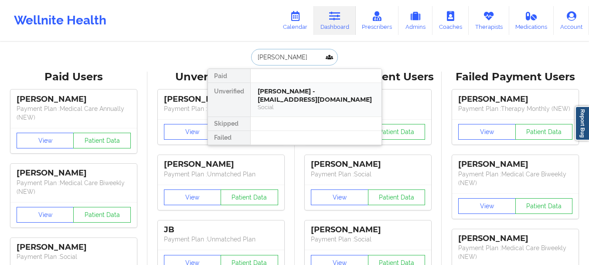
click at [303, 103] on div "Social" at bounding box center [316, 106] width 117 height 7
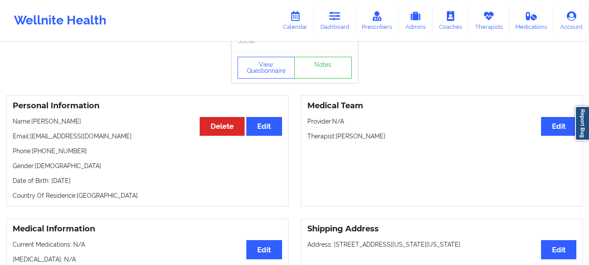
scroll to position [22, 0]
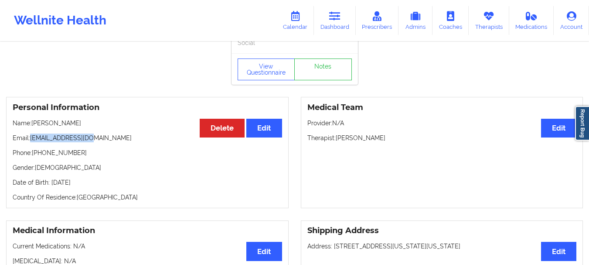
drag, startPoint x: 94, startPoint y: 140, endPoint x: 31, endPoint y: 144, distance: 62.5
click at [31, 142] on p "Email: nkd21400@gmail.com" at bounding box center [148, 137] width 270 height 9
copy p "[EMAIL_ADDRESS][DOMAIN_NAME]"
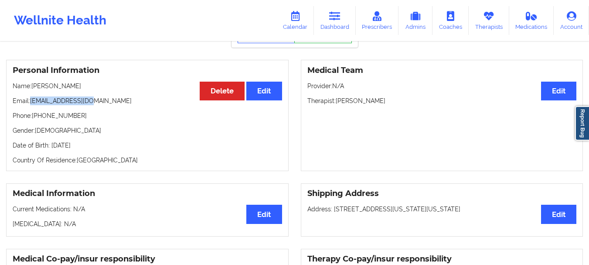
scroll to position [0, 0]
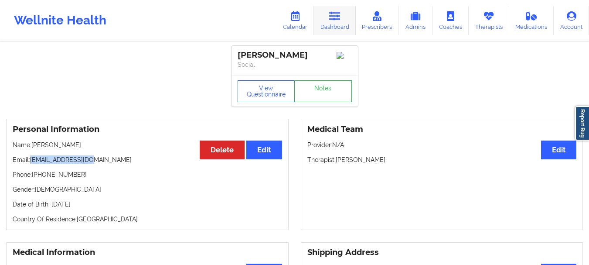
click at [348, 21] on link "Dashboard" at bounding box center [335, 20] width 42 height 29
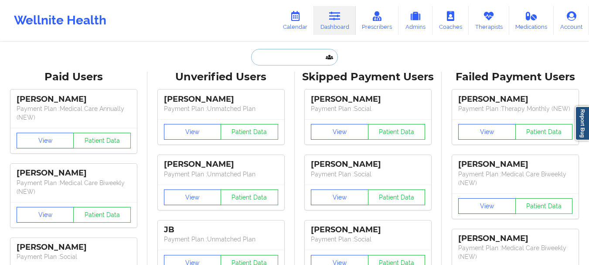
click at [308, 54] on input "text" at bounding box center [294, 57] width 86 height 17
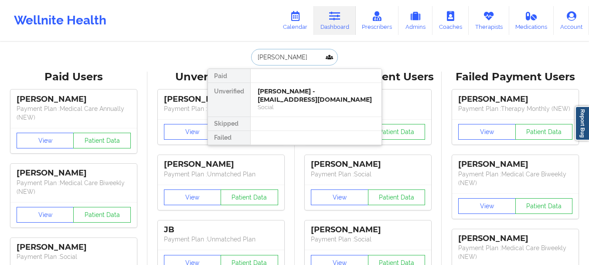
type input "william huddle"
click at [300, 96] on div "William Huddleston - droplife228@gmail.com" at bounding box center [316, 95] width 117 height 16
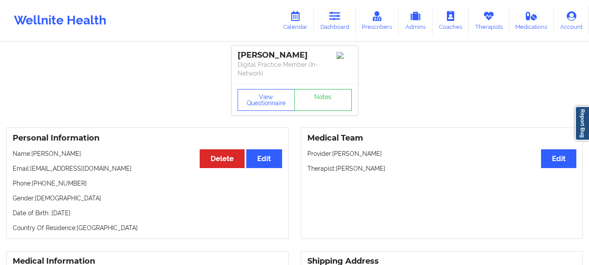
click at [97, 168] on p "Email: droplife228@gmail.com" at bounding box center [148, 168] width 270 height 9
drag, startPoint x: 73, startPoint y: 183, endPoint x: 33, endPoint y: 186, distance: 39.8
click at [33, 186] on p "Phone: +19545298477" at bounding box center [148, 183] width 270 height 9
copy p "+19545298477"
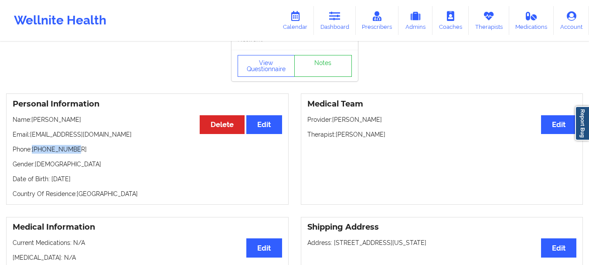
scroll to position [32, 0]
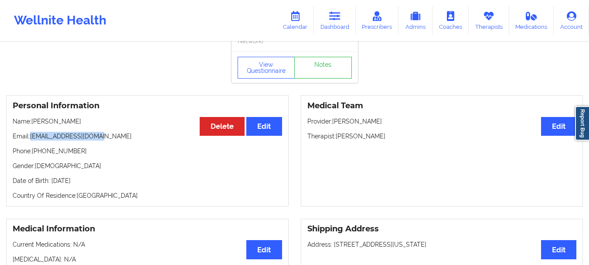
drag, startPoint x: 100, startPoint y: 135, endPoint x: 31, endPoint y: 137, distance: 68.9
click at [31, 137] on p "Email: droplife228@gmail.com" at bounding box center [148, 136] width 270 height 9
copy p "droplife228@gmail.com"
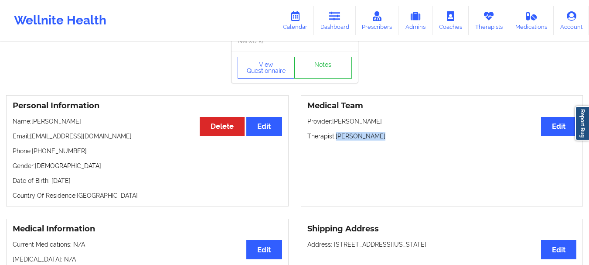
drag, startPoint x: 376, startPoint y: 137, endPoint x: 337, endPoint y: 136, distance: 38.8
click at [337, 136] on p "Therapist: Ester Buchnik" at bounding box center [443, 136] width 270 height 9
copy p "Ester Buchnik"
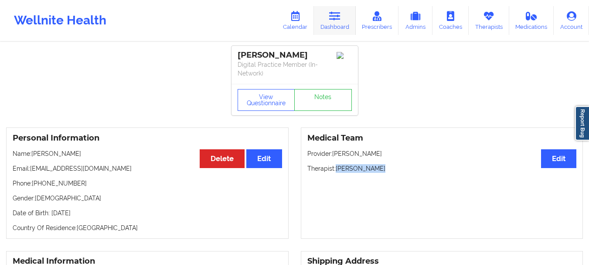
click at [332, 26] on link "Dashboard" at bounding box center [335, 20] width 42 height 29
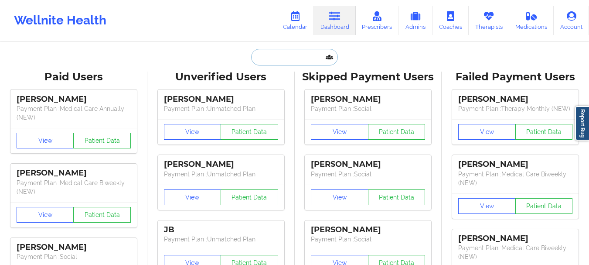
click at [285, 55] on input "text" at bounding box center [294, 57] width 86 height 17
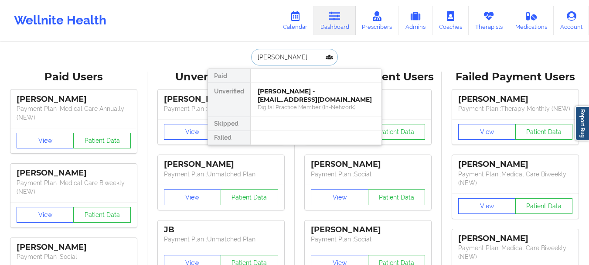
type input "rayne white"
click at [279, 91] on div "RAYNE WHITE - queenhope44@yahoo.com" at bounding box center [316, 95] width 117 height 16
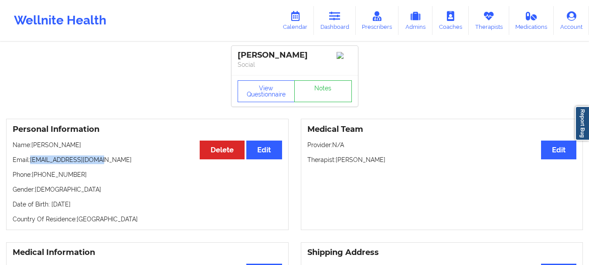
drag, startPoint x: 109, startPoint y: 162, endPoint x: 31, endPoint y: 164, distance: 77.2
click at [31, 164] on p "Email: queenhope44@yahoo.com" at bounding box center [148, 159] width 270 height 9
copy p "queenhope44@yahoo.com"
click at [353, 10] on link "Dashboard" at bounding box center [335, 20] width 42 height 29
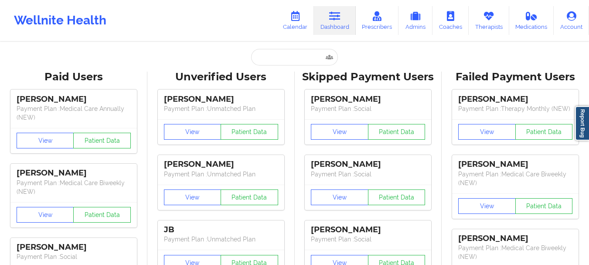
click at [267, 55] on input "text" at bounding box center [294, 57] width 86 height 17
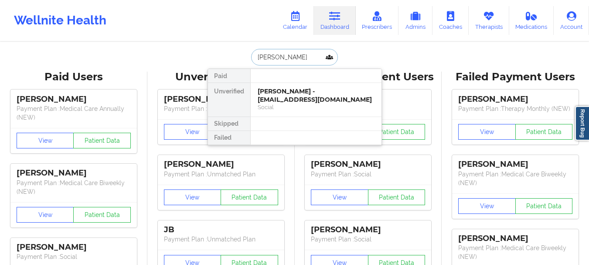
type input "Dom Sala"
click at [276, 103] on div "Digital Practice Member (Out Of Pocket)" at bounding box center [316, 106] width 117 height 7
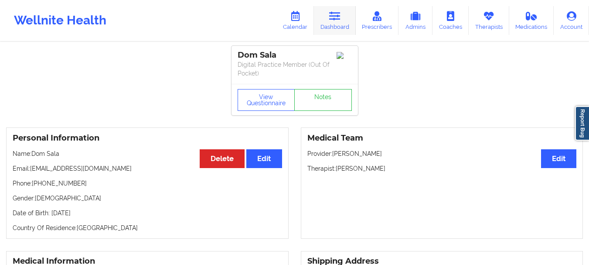
click at [335, 18] on icon at bounding box center [334, 16] width 11 height 10
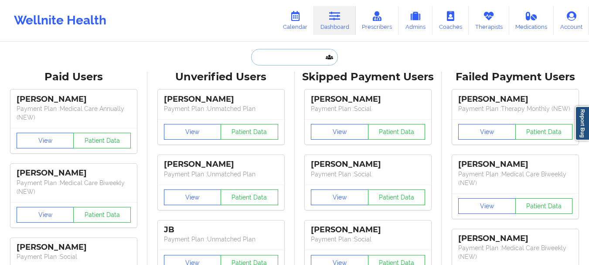
click at [280, 61] on input "text" at bounding box center [294, 57] width 86 height 17
paste input "[EMAIL_ADDRESS][DOMAIN_NAME]"
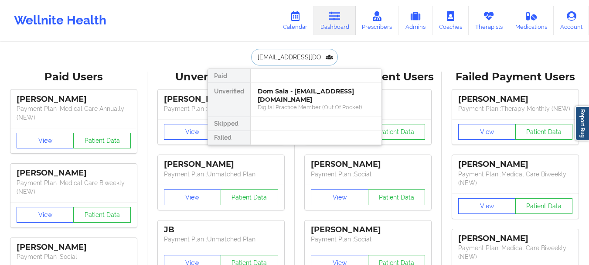
scroll to position [0, 20]
type input "[EMAIL_ADDRESS][DOMAIN_NAME]"
click at [266, 81] on div at bounding box center [315, 76] width 131 height 14
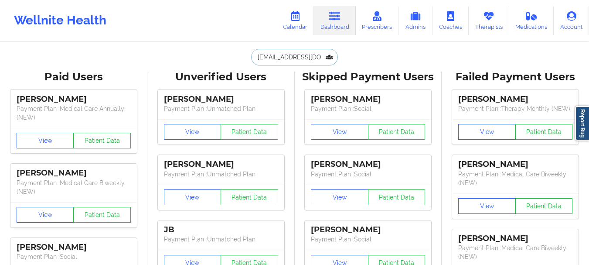
click at [295, 56] on input "[EMAIL_ADDRESS][DOMAIN_NAME]" at bounding box center [294, 57] width 86 height 17
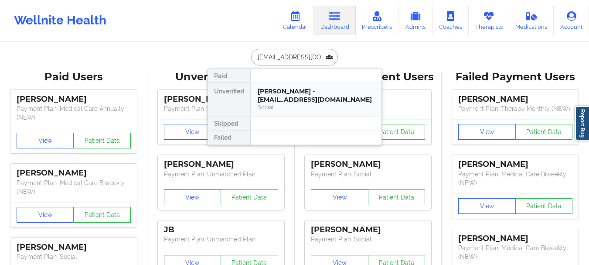
click at [297, 96] on div "Fausto Estevez - faustoestevez1988@gmail.com" at bounding box center [316, 95] width 117 height 16
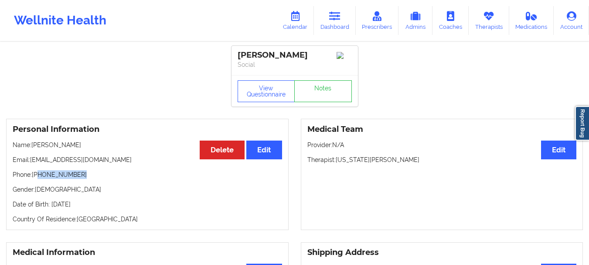
drag, startPoint x: 79, startPoint y: 178, endPoint x: 40, endPoint y: 179, distance: 38.9
click at [40, 179] on p "Phone: +1786-570-3288" at bounding box center [148, 174] width 270 height 9
click at [343, 17] on link "Dashboard" at bounding box center [335, 20] width 42 height 29
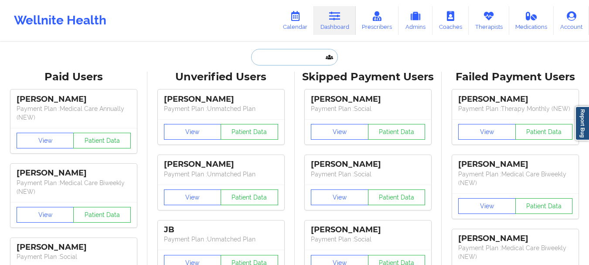
click at [284, 52] on input "text" at bounding box center [294, 57] width 86 height 17
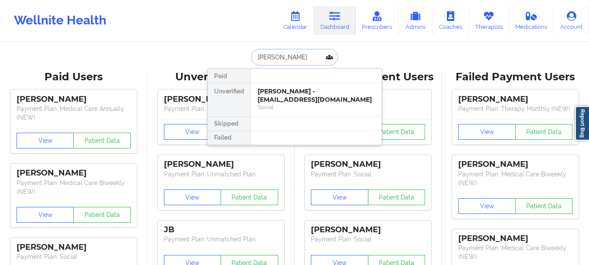
type input "ryan"
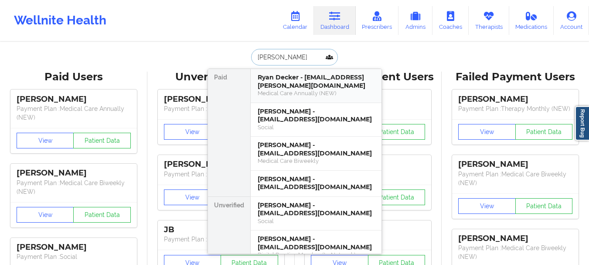
click at [326, 88] on div "Ryan Decker - ryan.d.decker@gmail.com" at bounding box center [316, 81] width 117 height 16
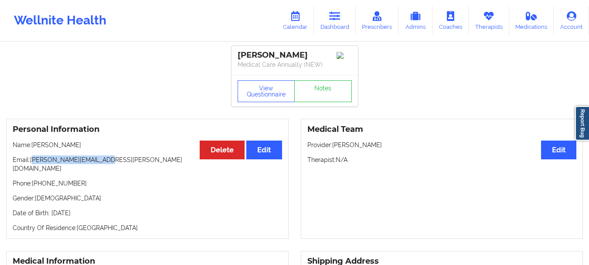
drag, startPoint x: 106, startPoint y: 165, endPoint x: 32, endPoint y: 166, distance: 73.7
click at [32, 166] on p "Email: ryan.d.decker@gmail.com" at bounding box center [148, 163] width 270 height 17
copy p "[PERSON_NAME][EMAIL_ADDRESS][PERSON_NAME][DOMAIN_NAME]"
click at [323, 25] on link "Dashboard" at bounding box center [335, 20] width 42 height 29
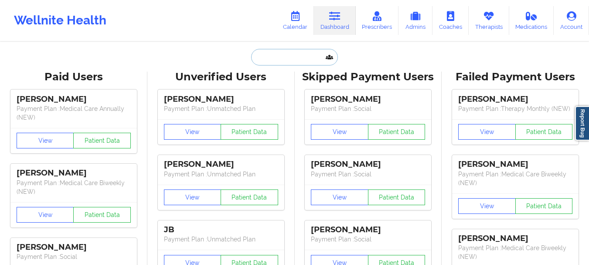
click at [281, 56] on input "text" at bounding box center [294, 57] width 86 height 17
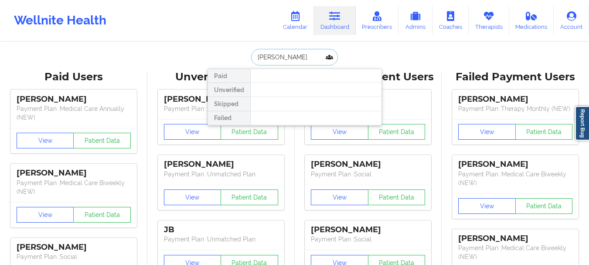
type input "Rogelio liza"
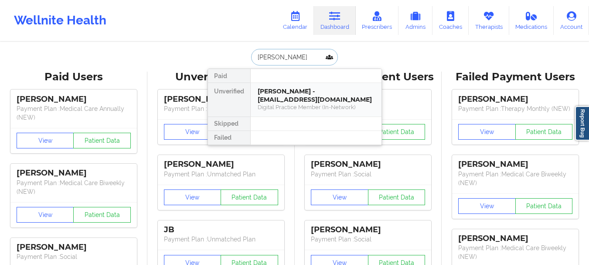
click at [293, 95] on div "Rogelio Lizarraga - radtech9796@gmail.com" at bounding box center [316, 95] width 117 height 16
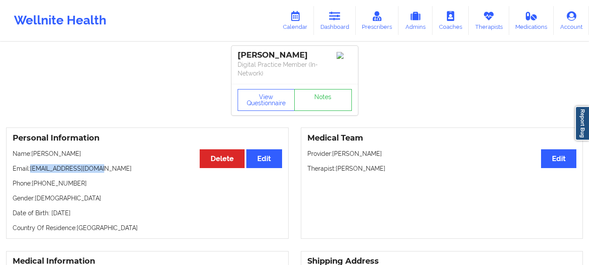
drag, startPoint x: 102, startPoint y: 170, endPoint x: 31, endPoint y: 171, distance: 70.3
click at [31, 171] on p "Email: radtech9796@gmail.com" at bounding box center [148, 168] width 270 height 9
copy p "radtech9796@gmail.com"
click at [342, 25] on link "Dashboard" at bounding box center [335, 20] width 42 height 29
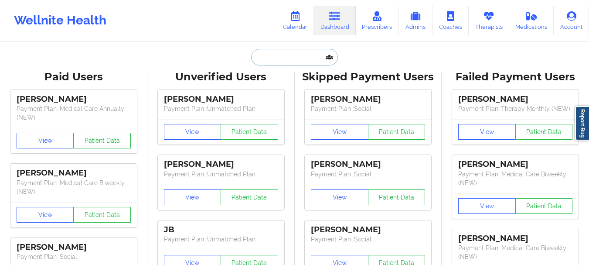
click at [305, 55] on input "text" at bounding box center [294, 57] width 86 height 17
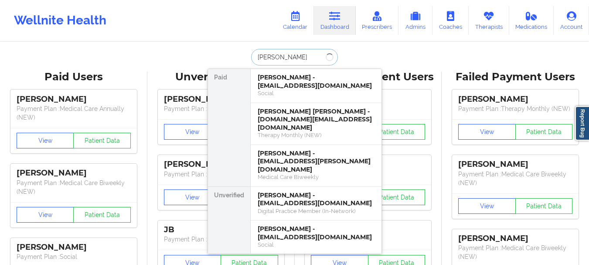
type input "William hudd"
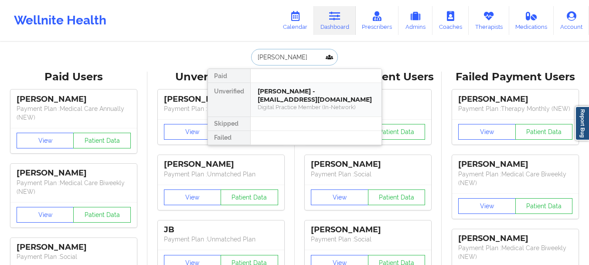
click at [303, 88] on div "William Huddleston - droplife228@gmail.com" at bounding box center [316, 95] width 117 height 16
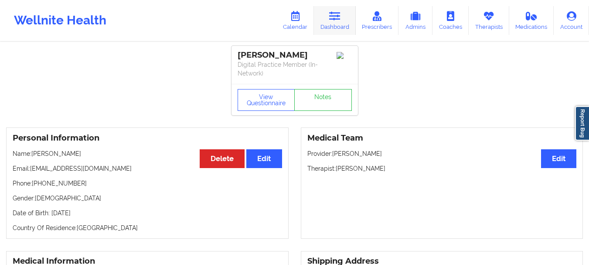
click at [339, 21] on icon at bounding box center [334, 16] width 11 height 10
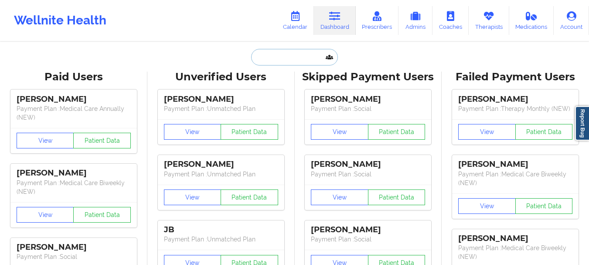
click at [303, 56] on input "text" at bounding box center [294, 57] width 86 height 17
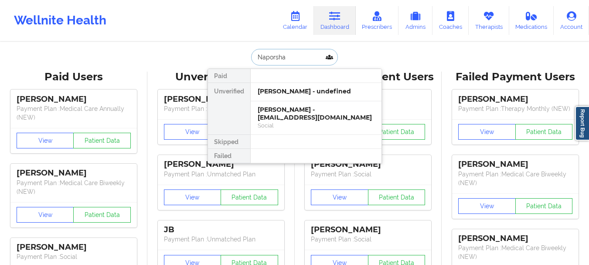
type input "Naporsha"
click at [285, 113] on div "NAPORSHA GARDNER - naporshagardner@gmail.com" at bounding box center [316, 114] width 117 height 16
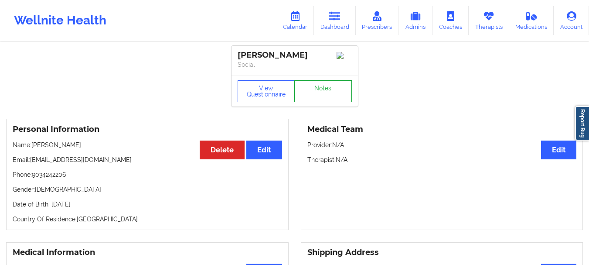
click at [312, 91] on link "Notes" at bounding box center [323, 91] width 58 height 22
click at [345, 14] on link "Dashboard" at bounding box center [335, 20] width 42 height 29
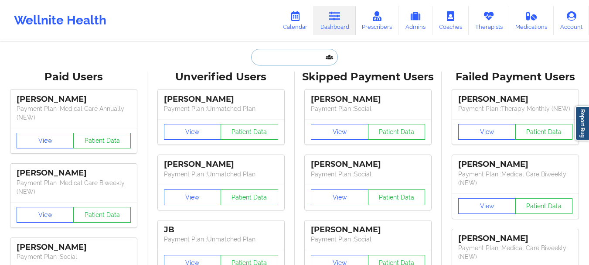
click at [258, 62] on input "text" at bounding box center [294, 57] width 86 height 17
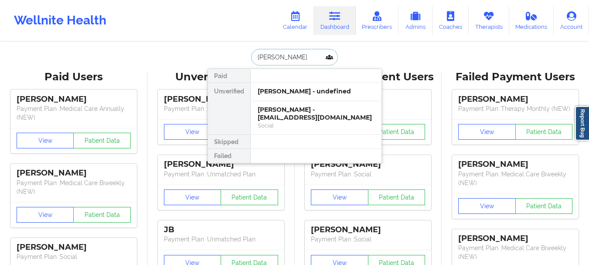
type input "patricia torres"
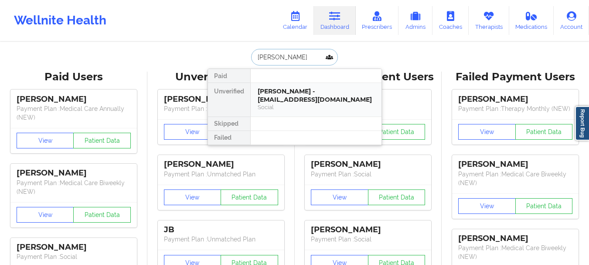
click at [286, 99] on div "Patricia Torres - pgtorres76@gmail.com" at bounding box center [316, 95] width 117 height 16
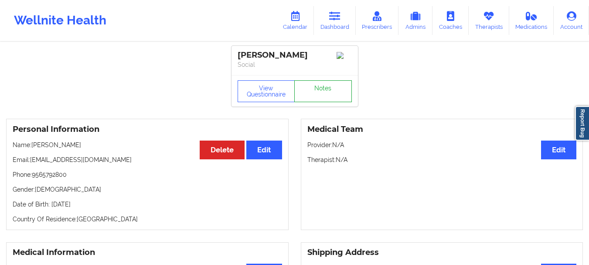
click at [334, 92] on link "Notes" at bounding box center [323, 91] width 58 height 22
click at [329, 36] on div "Wellnite Health Calendar Dashboard Prescribers Admins Coaches Therapists Medica…" at bounding box center [294, 20] width 589 height 35
click at [331, 27] on link "Dashboard" at bounding box center [335, 20] width 42 height 29
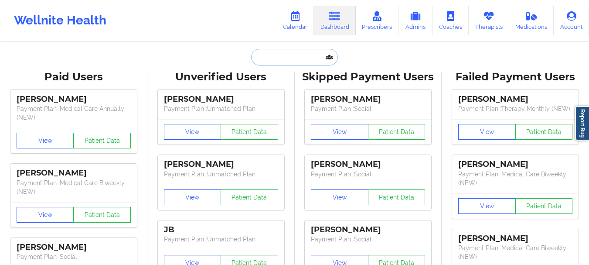
click at [298, 59] on input "text" at bounding box center [294, 57] width 86 height 17
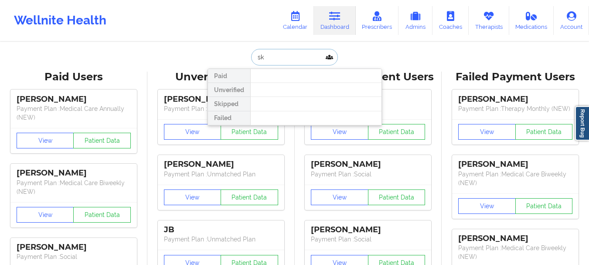
type input "s"
type input "chinta"
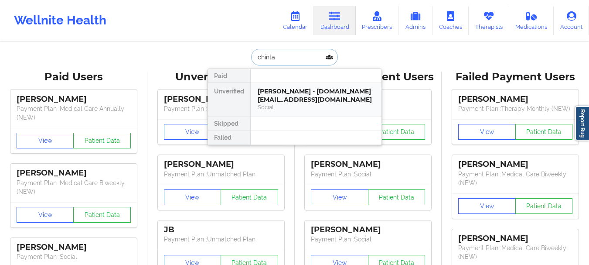
click at [301, 108] on div "Social" at bounding box center [316, 106] width 117 height 7
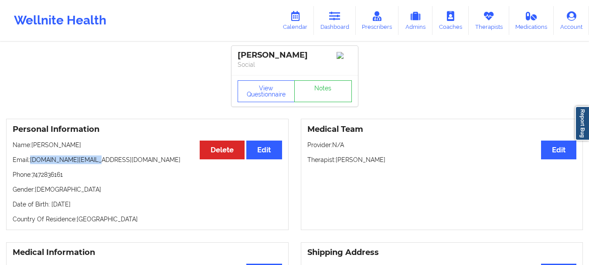
drag, startPoint x: 99, startPoint y: 163, endPoint x: 32, endPoint y: 165, distance: 66.8
click at [32, 164] on p "Email: skandha.ch@gmail.com" at bounding box center [148, 159] width 270 height 9
